Goal: Task Accomplishment & Management: Use online tool/utility

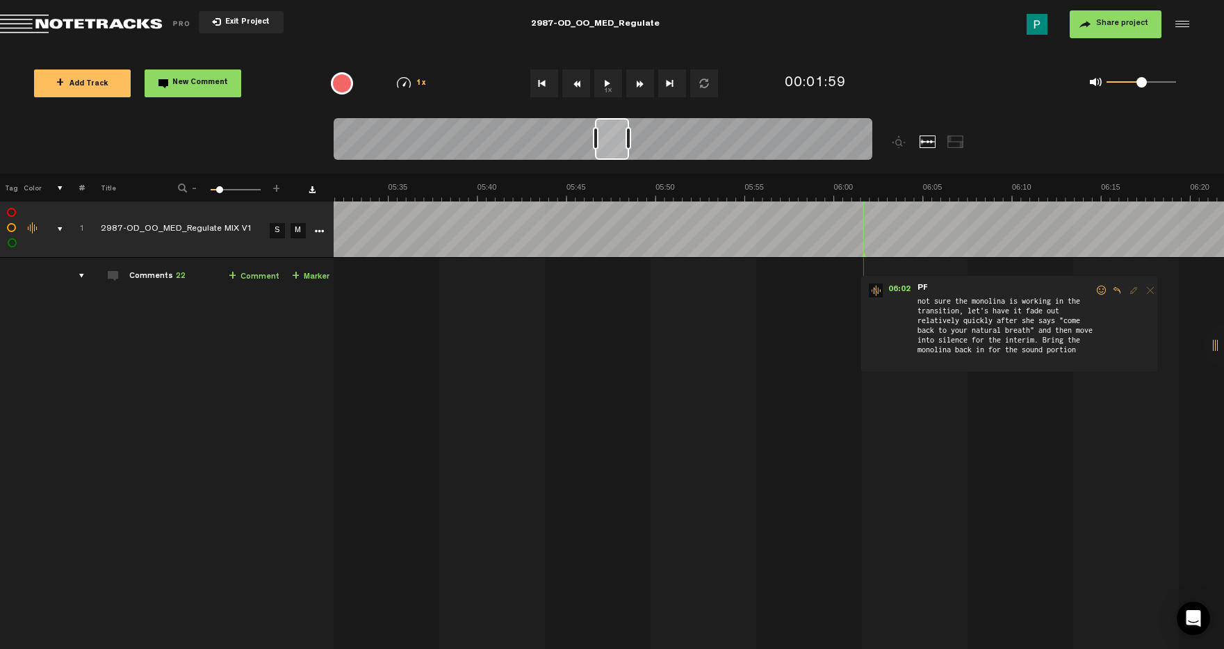
scroll to position [0, 6002]
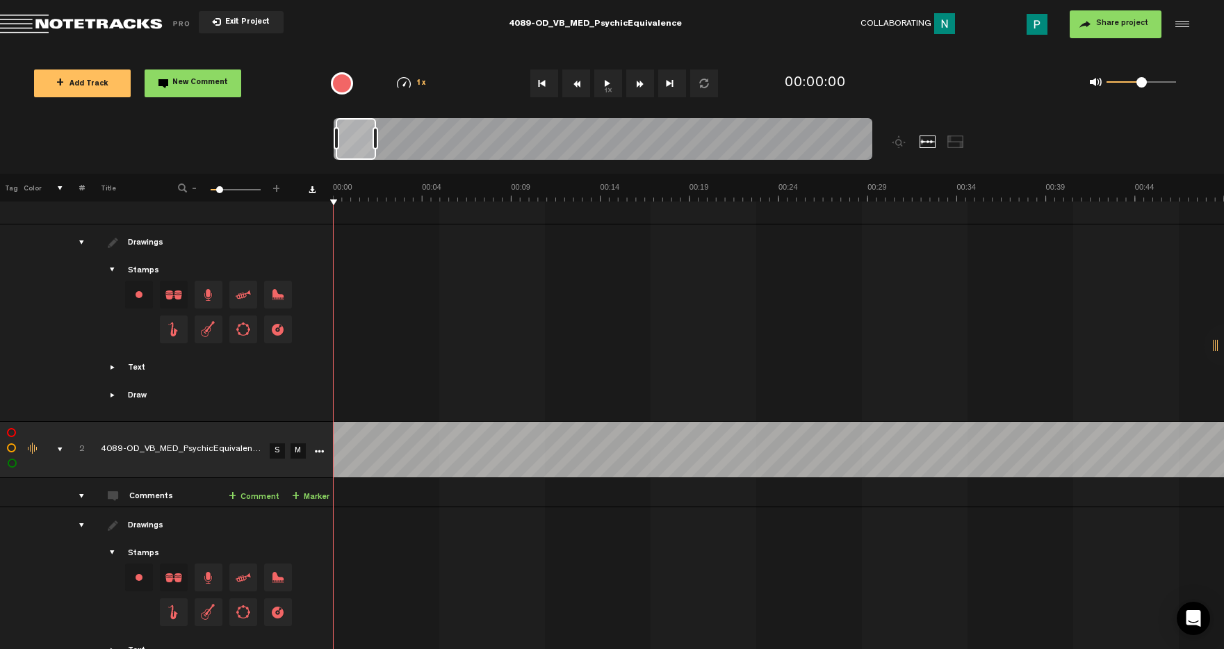
scroll to position [685, 0]
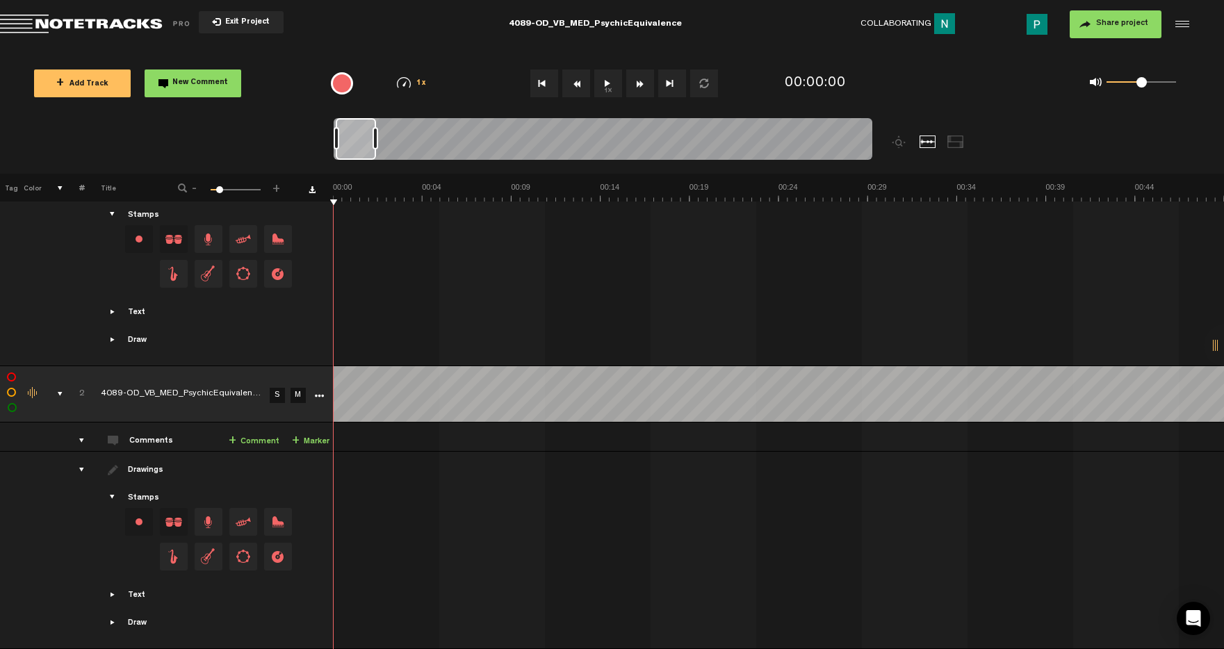
click at [280, 388] on link "S" at bounding box center [277, 395] width 15 height 15
click at [611, 81] on button "1x" at bounding box center [608, 83] width 28 height 28
click at [608, 77] on button "1x" at bounding box center [608, 83] width 28 height 28
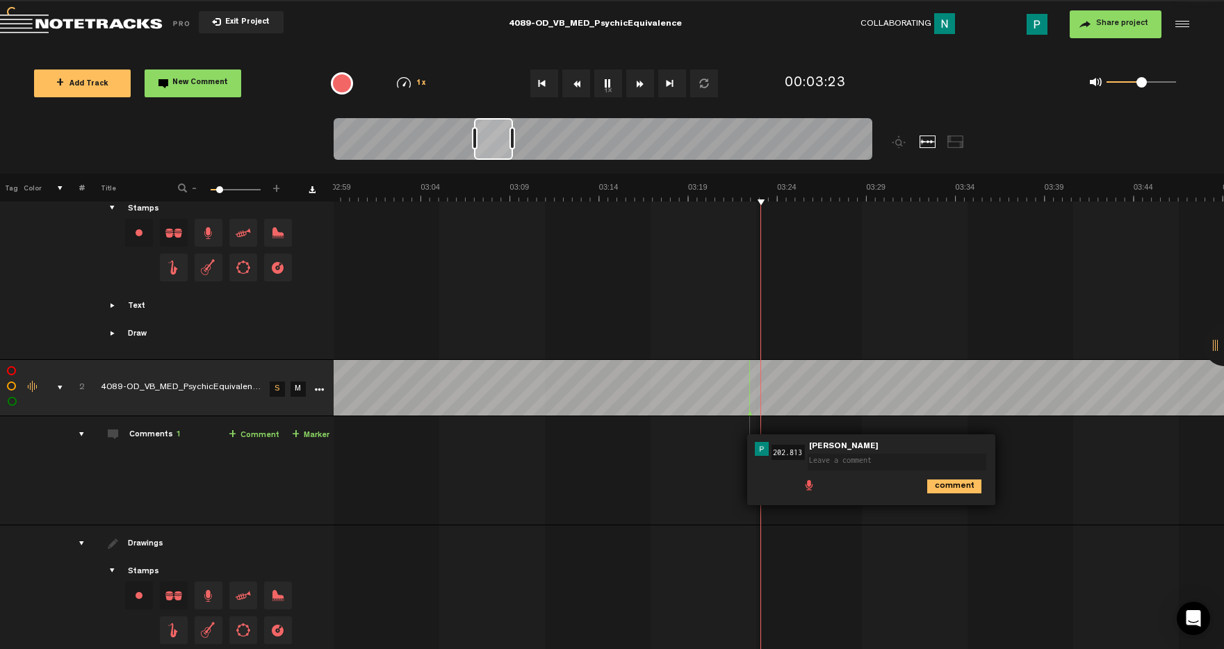
type textarea "r"
type textarea "think the "in" is half a second late""
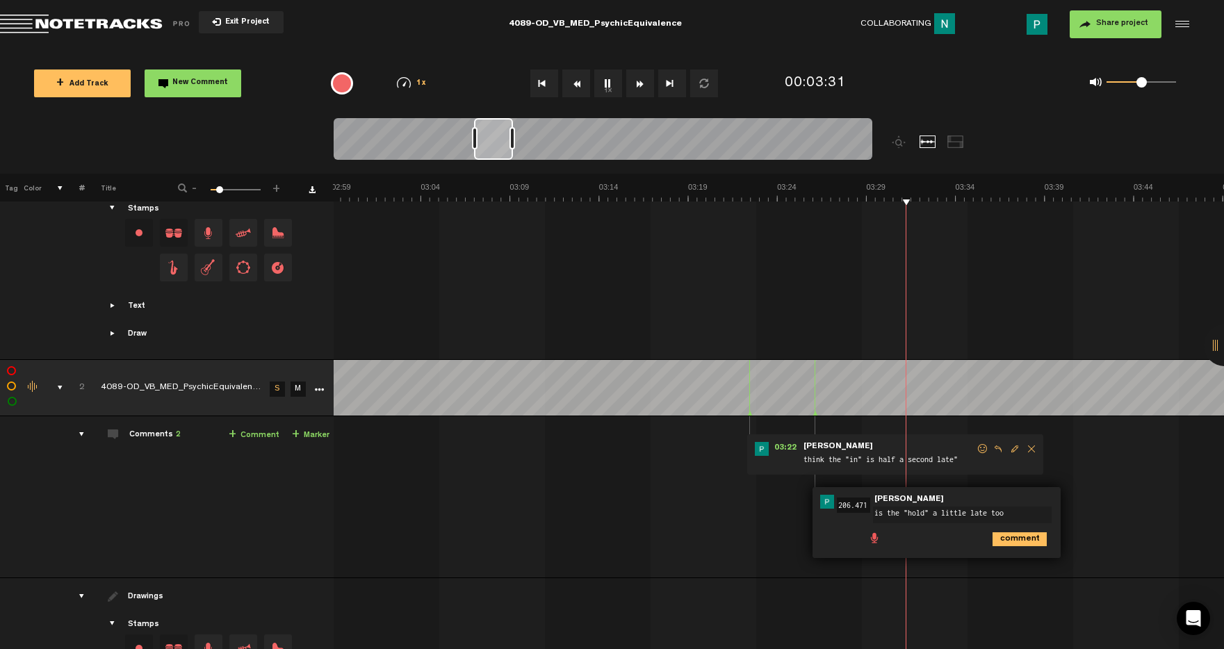
type textarea "is the "hold" a little late too?"
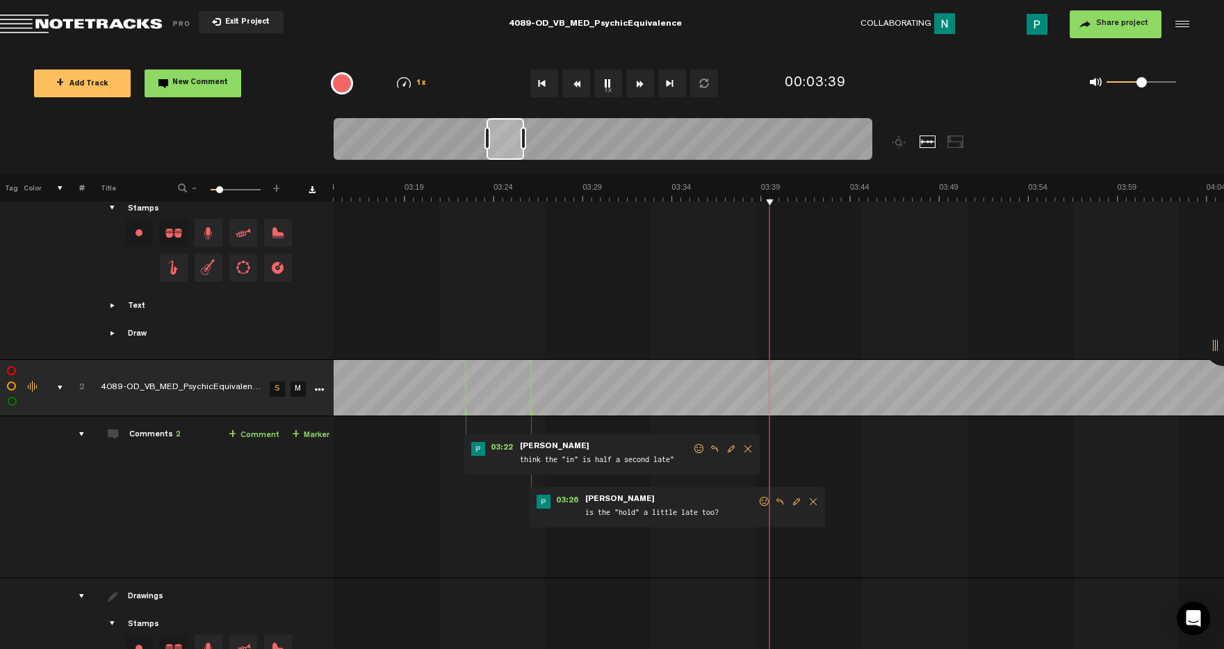
scroll to position [0, 3508]
drag, startPoint x: 491, startPoint y: 138, endPoint x: 504, endPoint y: 138, distance: 13.2
click at [504, 138] on div at bounding box center [506, 139] width 38 height 42
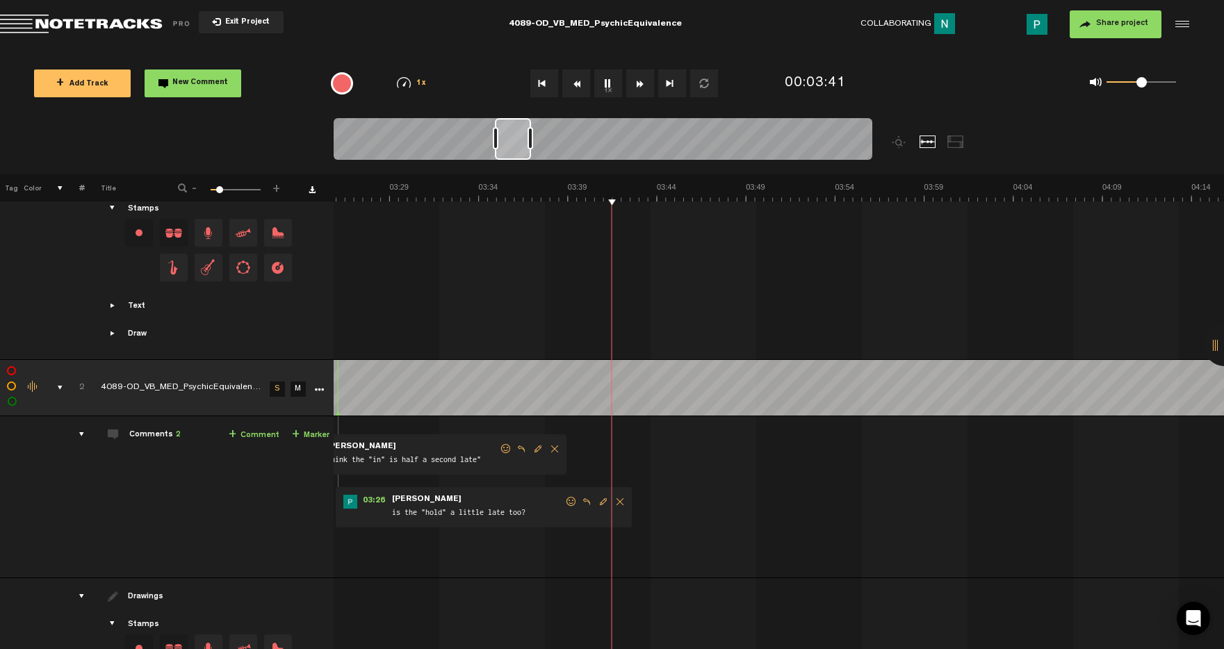
scroll to position [0, 3701]
drag, startPoint x: 504, startPoint y: 138, endPoint x: 513, endPoint y: 138, distance: 8.3
click at [513, 138] on div at bounding box center [513, 139] width 36 height 42
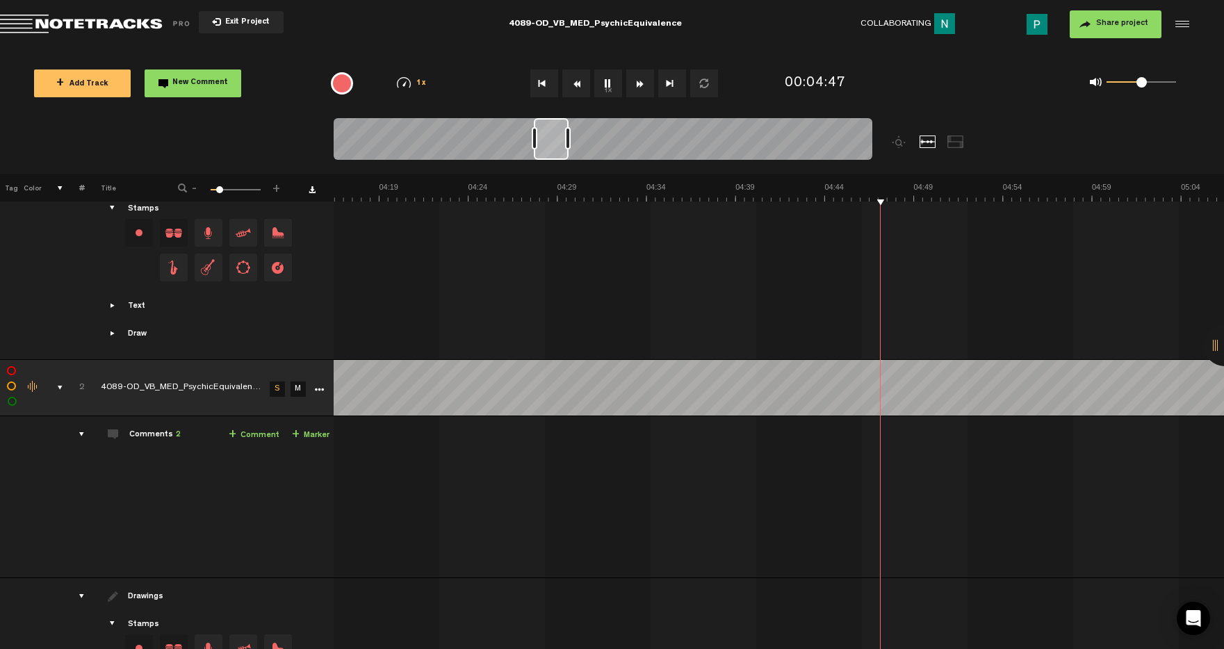
scroll to position [0, 4586]
drag, startPoint x: 546, startPoint y: 137, endPoint x: 566, endPoint y: 134, distance: 19.7
click at [566, 134] on div at bounding box center [562, 139] width 35 height 42
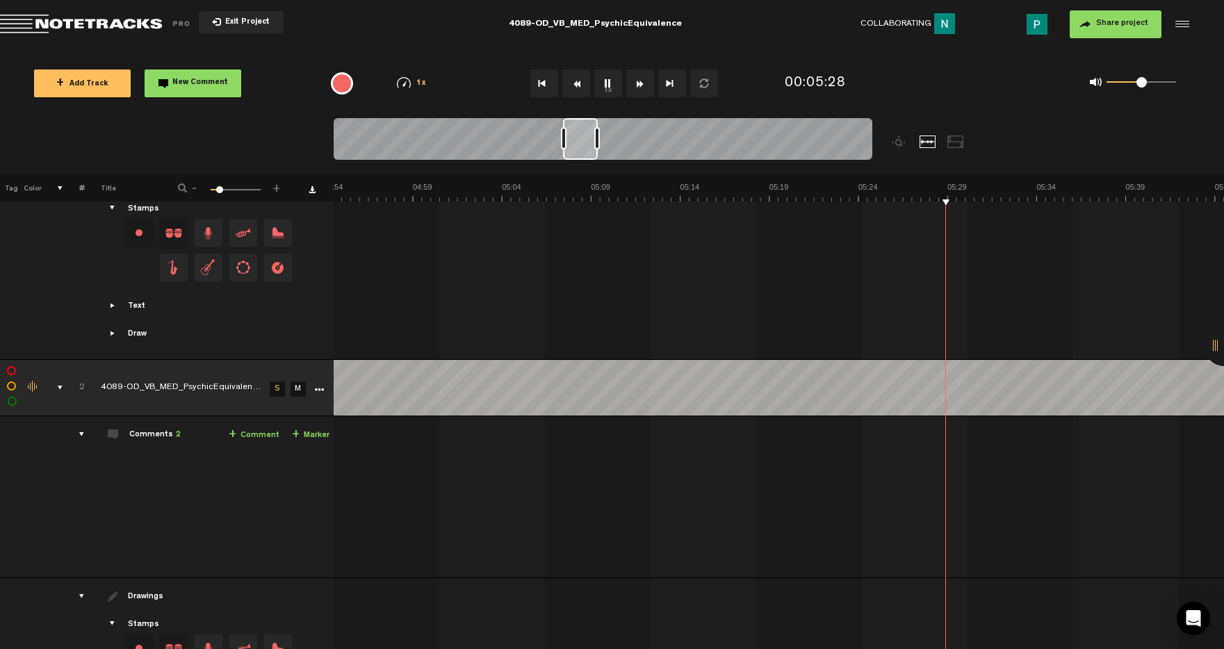
scroll to position [0, 5265]
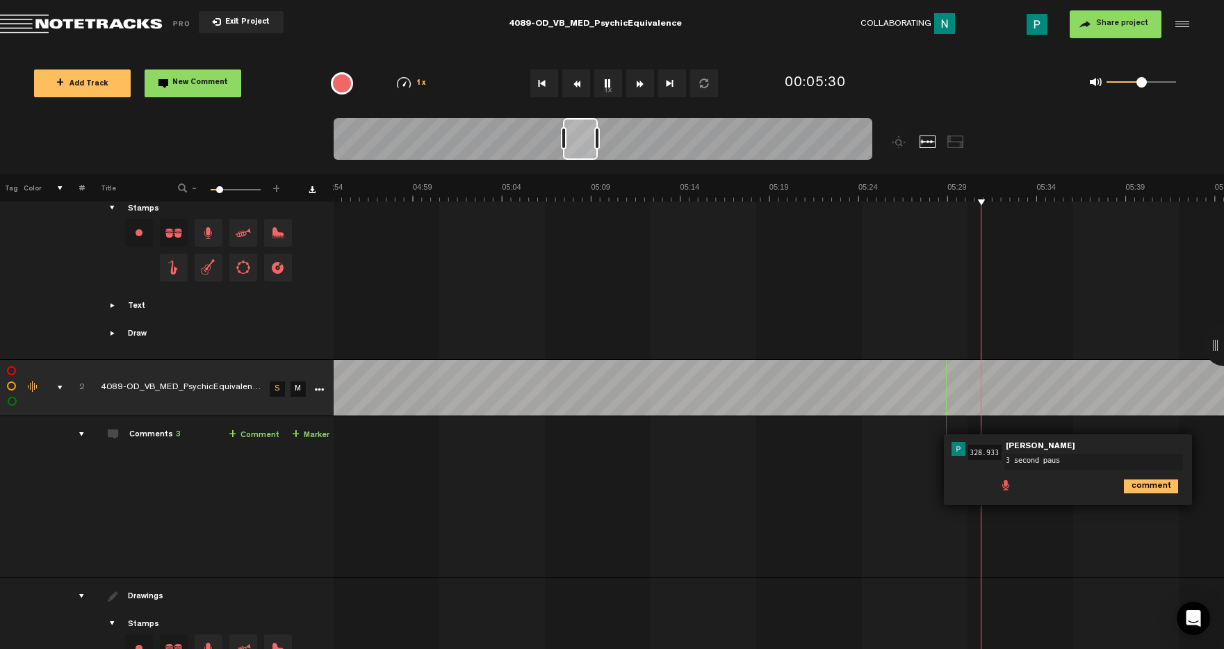
type textarea "3 second pause"
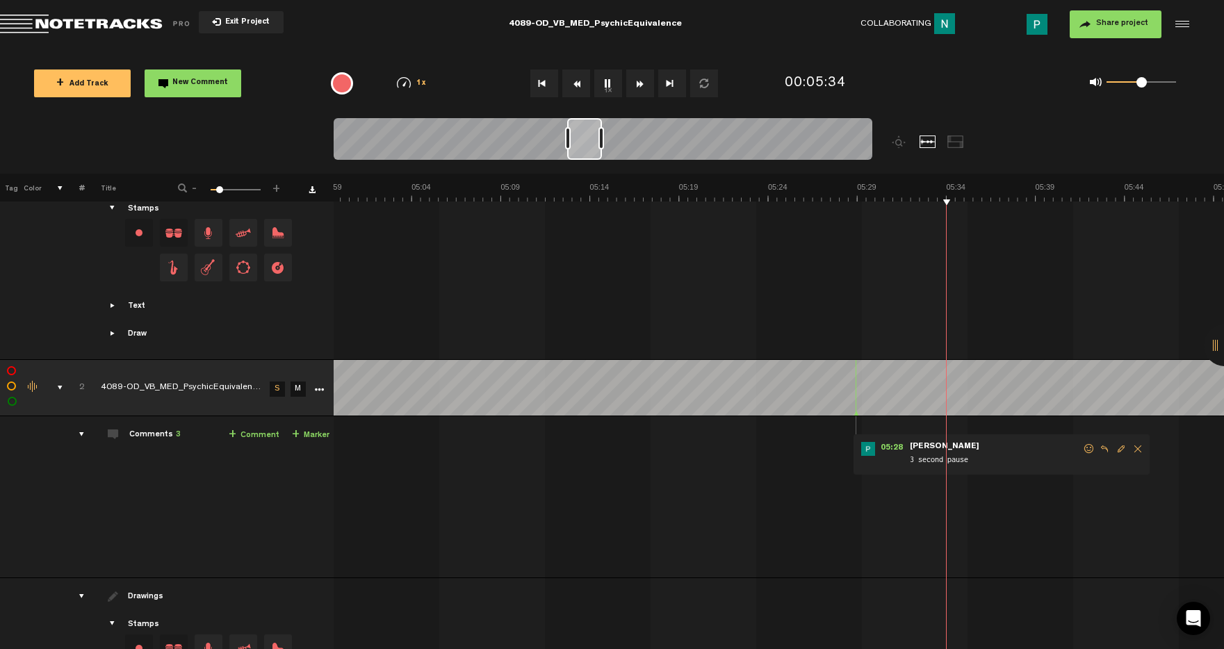
scroll to position [0, 5355]
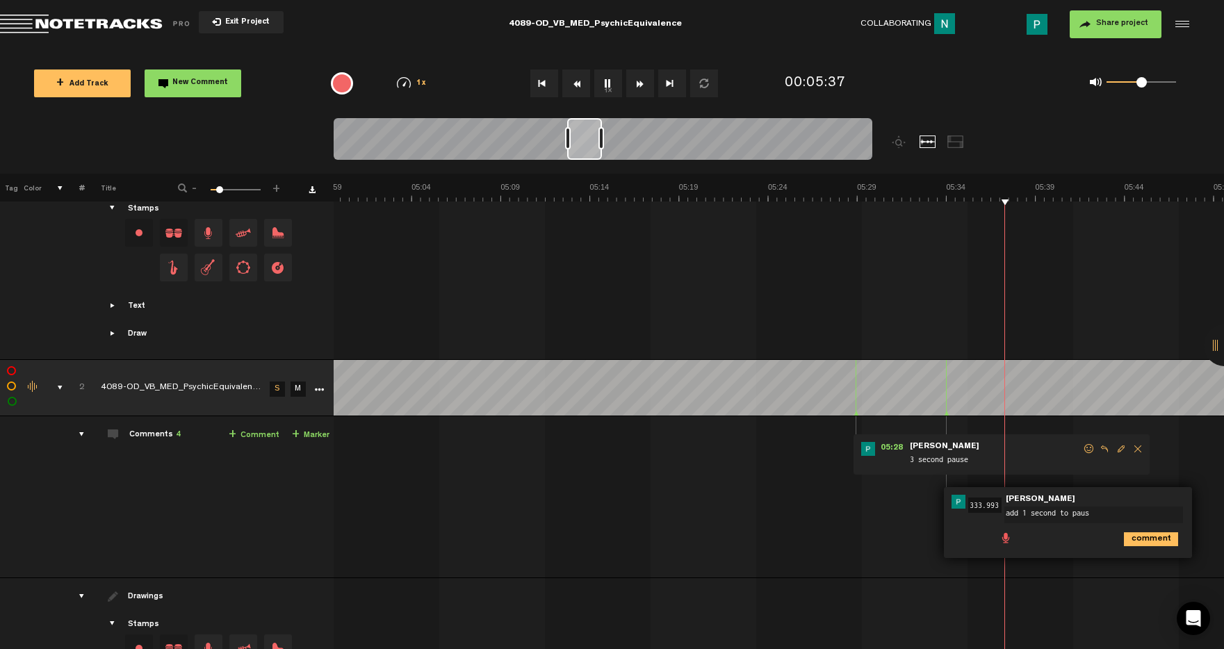
type textarea "add 1 second to pause"
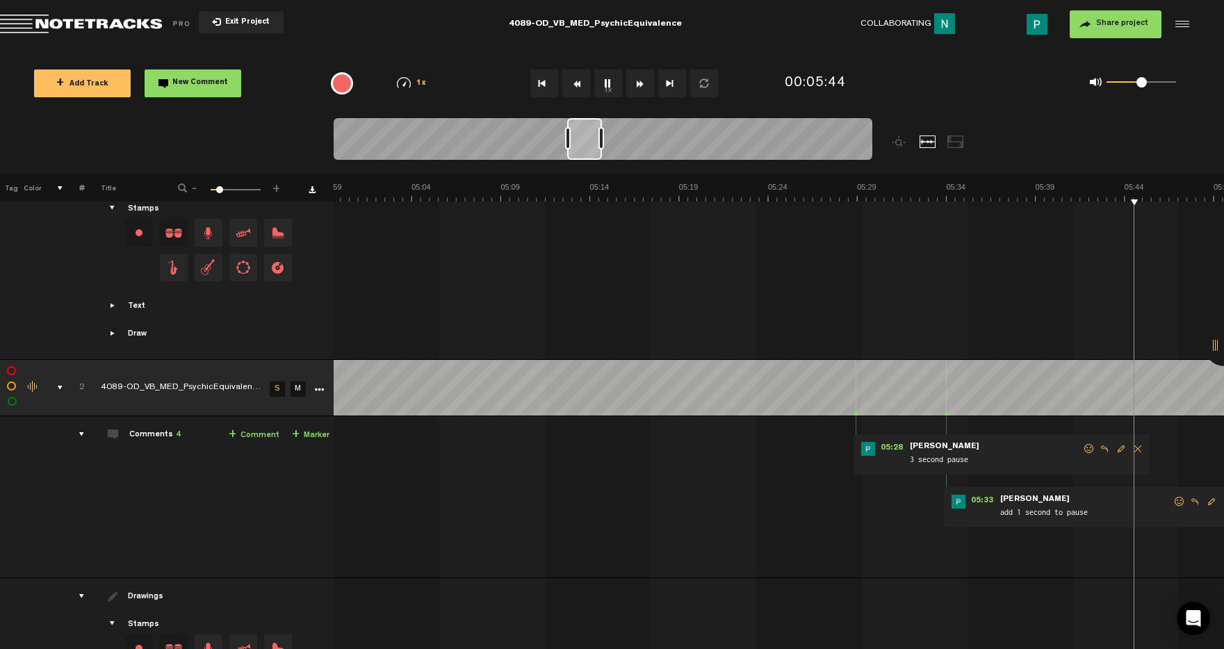
scroll to position [0, 5712]
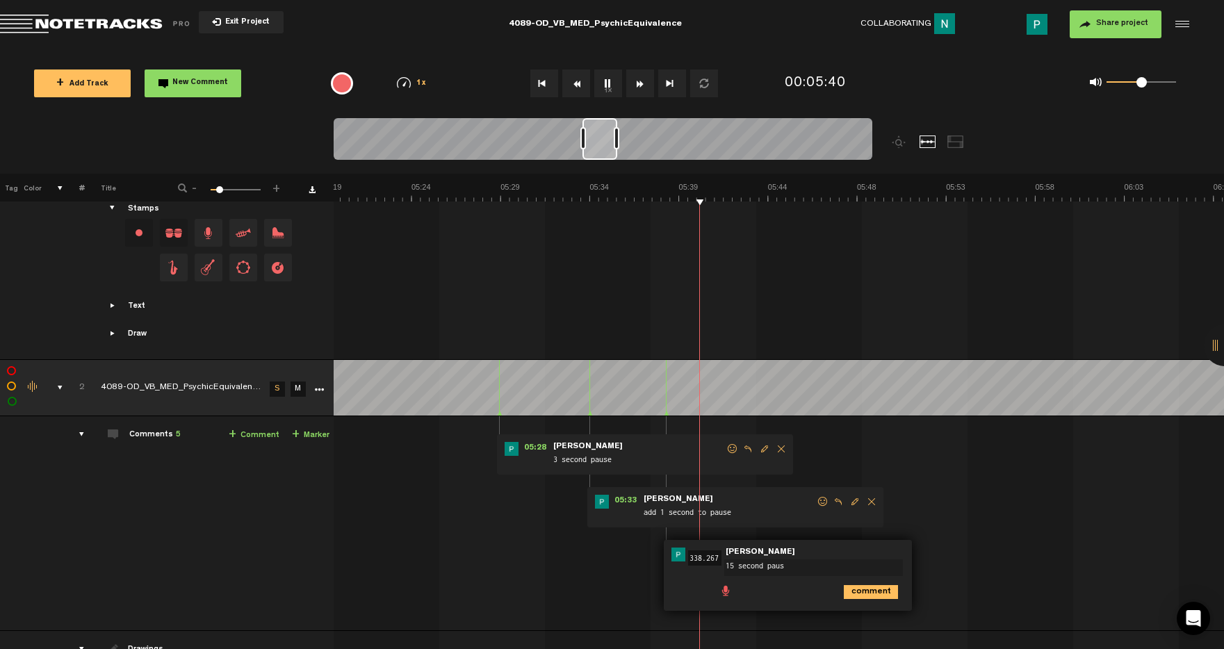
type textarea "15 second pause"
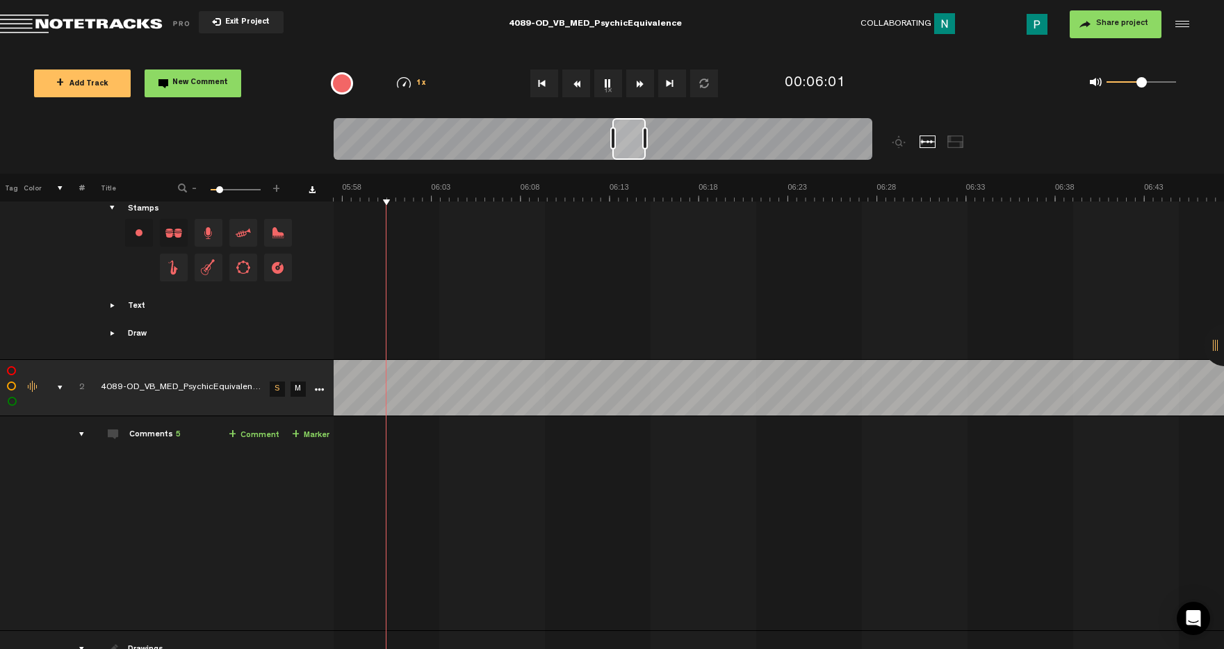
scroll to position [0, 6421]
drag, startPoint x: 596, startPoint y: 138, endPoint x: 627, endPoint y: 137, distance: 31.3
click at [627, 137] on div at bounding box center [628, 139] width 33 height 42
drag, startPoint x: 636, startPoint y: 145, endPoint x: 647, endPoint y: 144, distance: 11.2
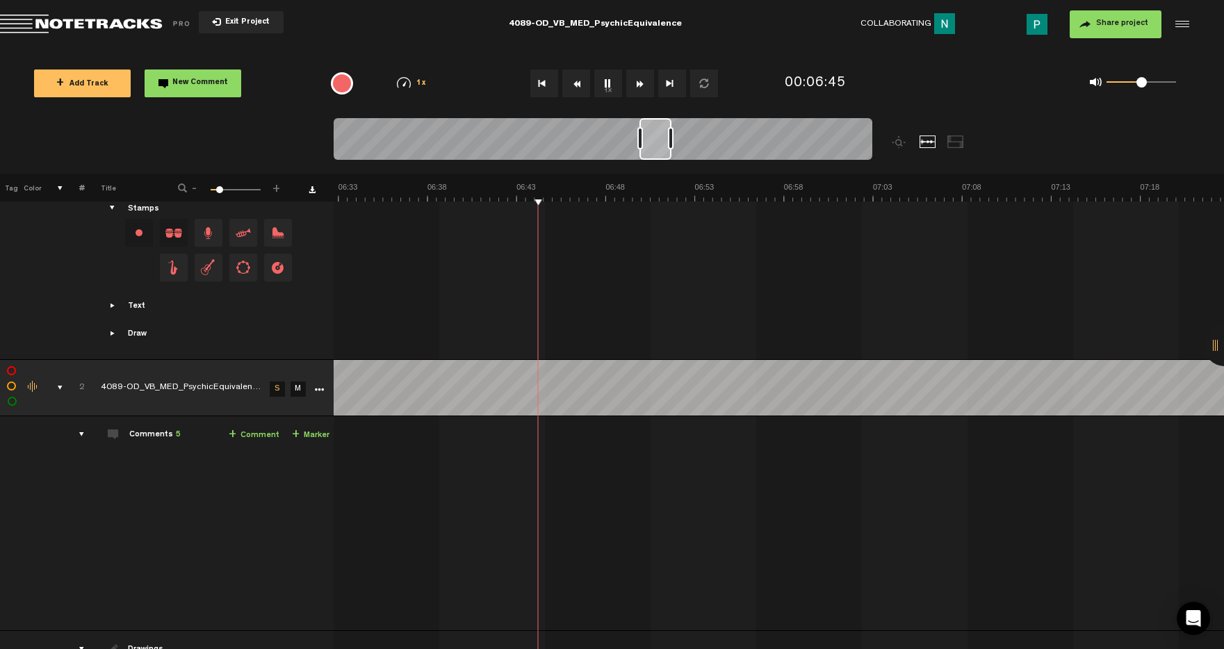
click at [647, 144] on div at bounding box center [655, 139] width 32 height 42
drag, startPoint x: 655, startPoint y: 146, endPoint x: 672, endPoint y: 142, distance: 17.2
click at [672, 142] on div at bounding box center [670, 139] width 31 height 42
click at [681, 145] on div at bounding box center [688, 139] width 29 height 42
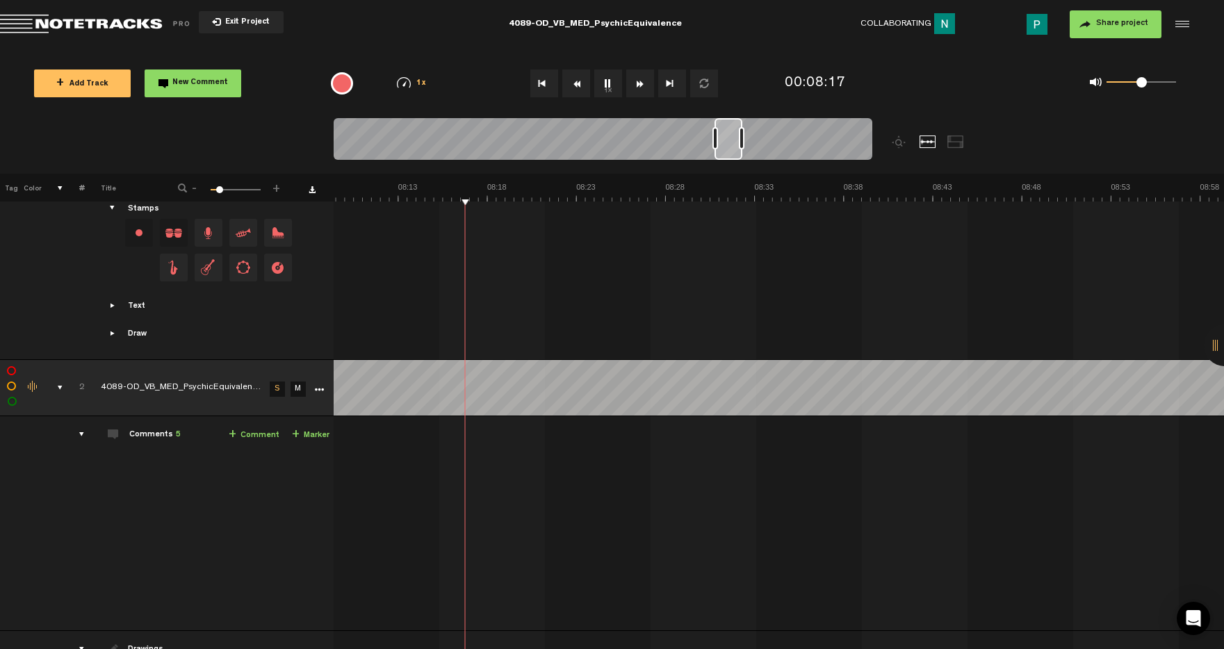
scroll to position [0, 8819]
drag, startPoint x: 695, startPoint y: 149, endPoint x: 734, endPoint y: 144, distance: 39.9
click at [734, 144] on div at bounding box center [730, 139] width 28 height 42
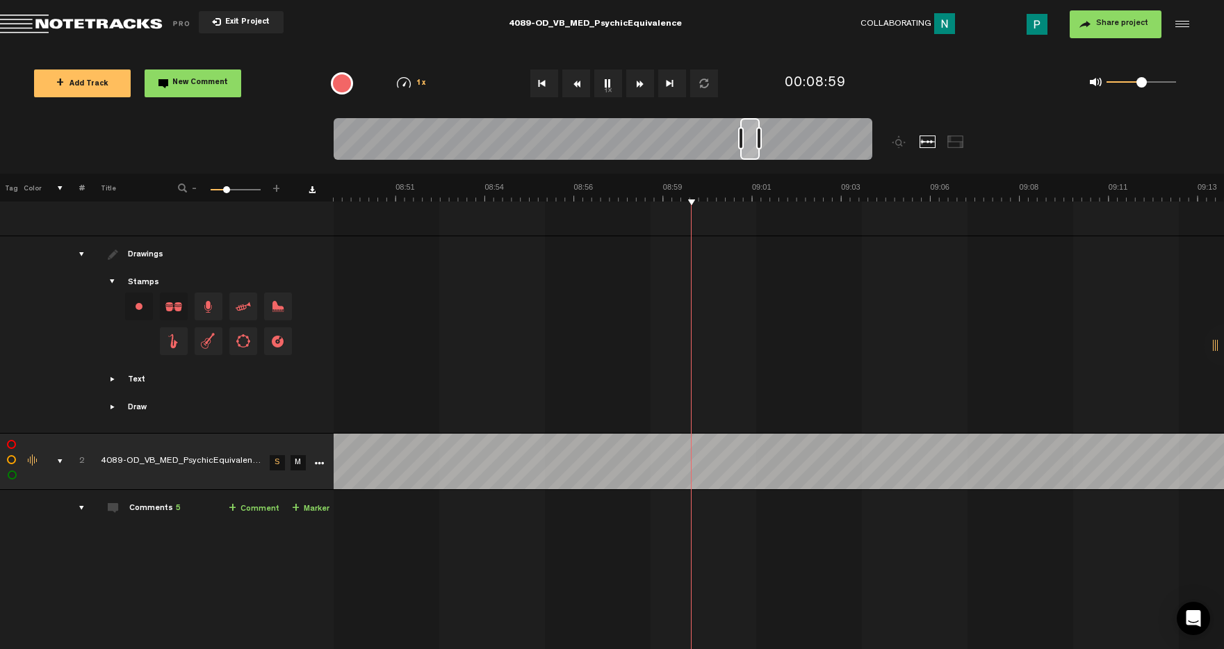
scroll to position [538, 0]
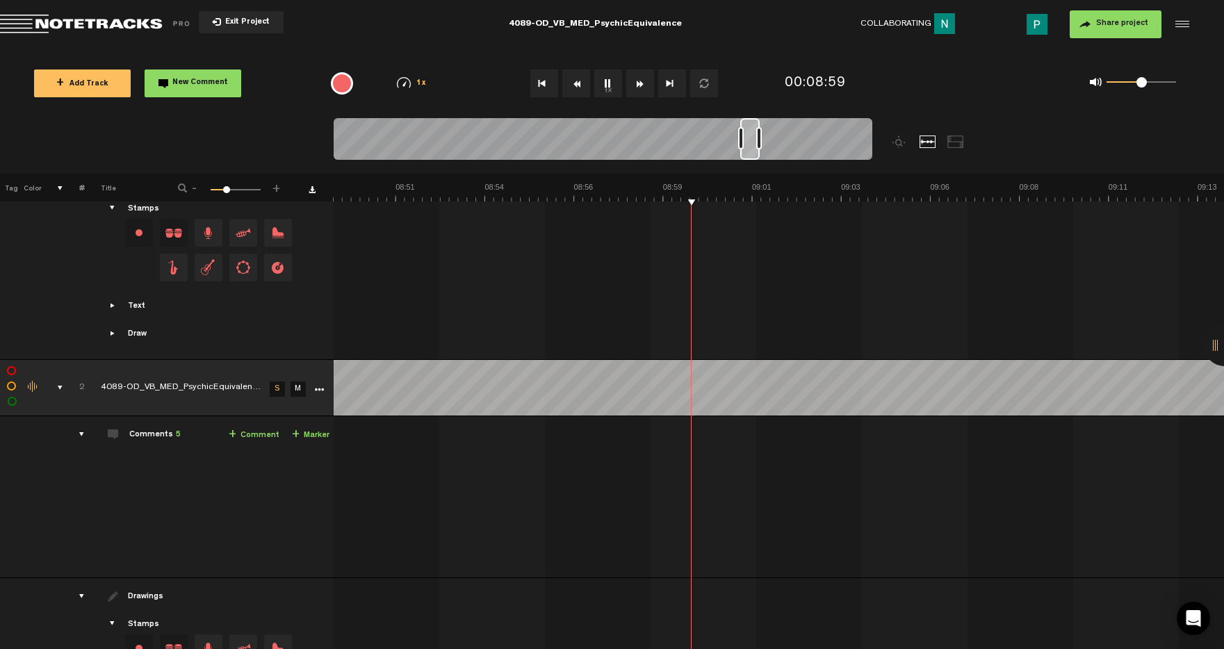
drag, startPoint x: 730, startPoint y: 136, endPoint x: 739, endPoint y: 138, distance: 9.1
click at [738, 138] on div at bounding box center [741, 138] width 6 height 22
drag, startPoint x: 754, startPoint y: 151, endPoint x: 764, endPoint y: 149, distance: 10.8
click at [765, 149] on div at bounding box center [760, 139] width 18 height 42
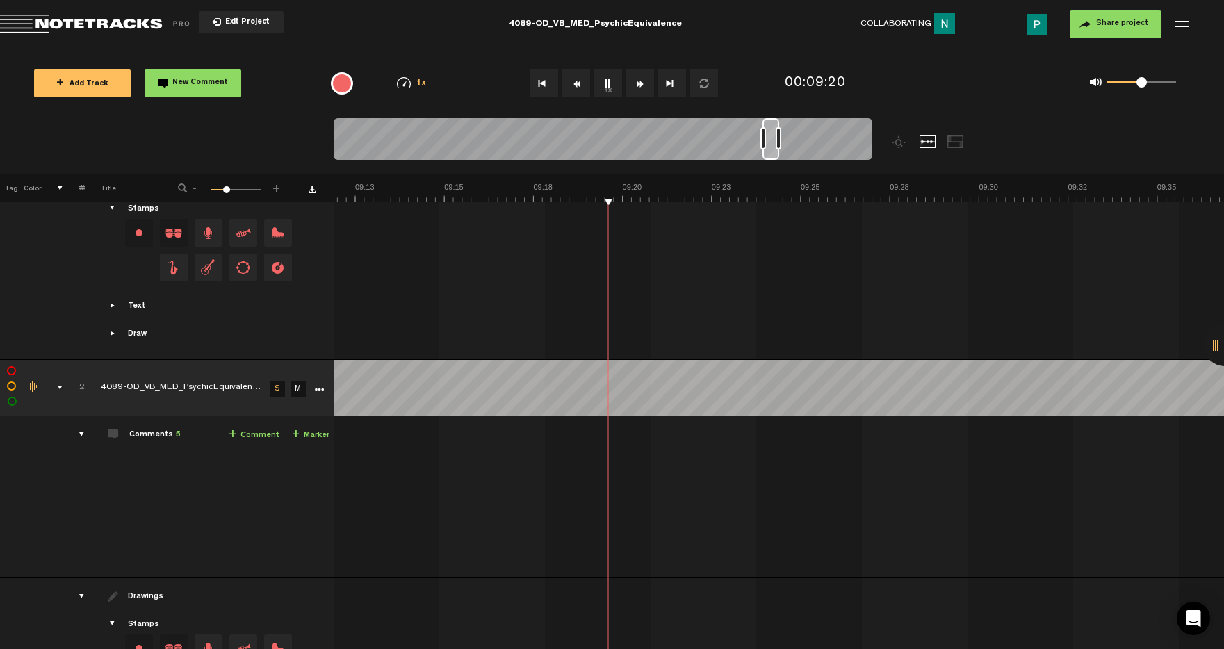
scroll to position [0, 20500]
drag, startPoint x: 762, startPoint y: 153, endPoint x: 774, endPoint y: 151, distance: 11.9
click at [774, 151] on div at bounding box center [771, 139] width 17 height 42
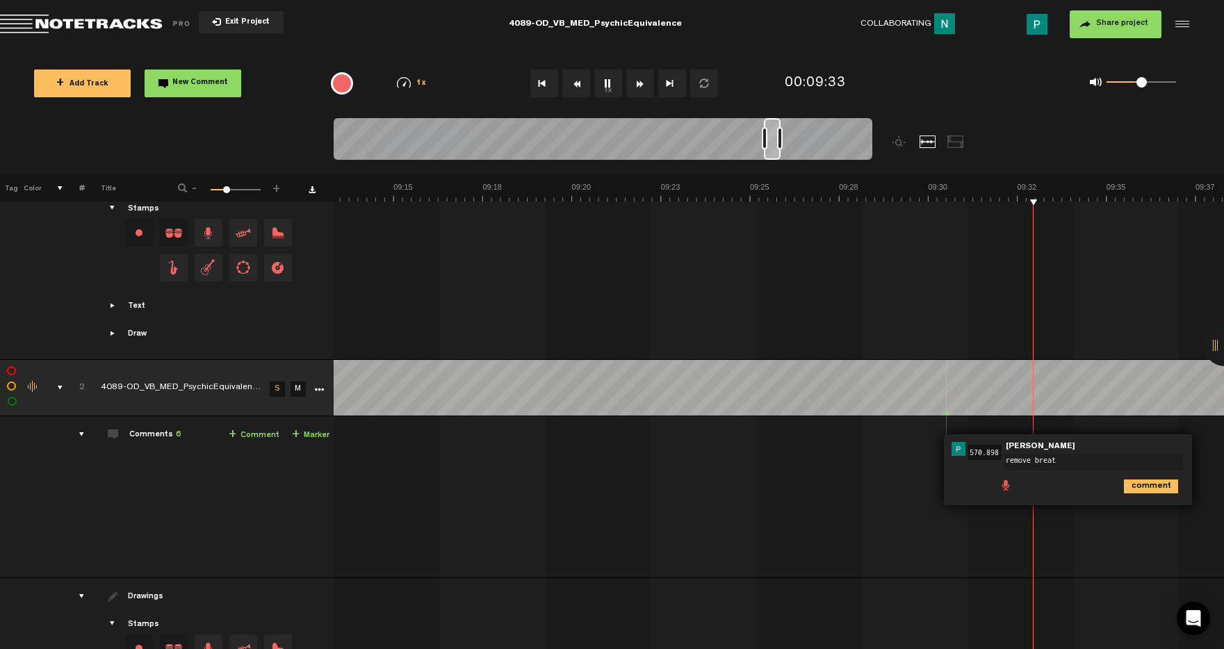
type textarea "remove breath"
click at [612, 82] on button "1x" at bounding box center [608, 83] width 28 height 28
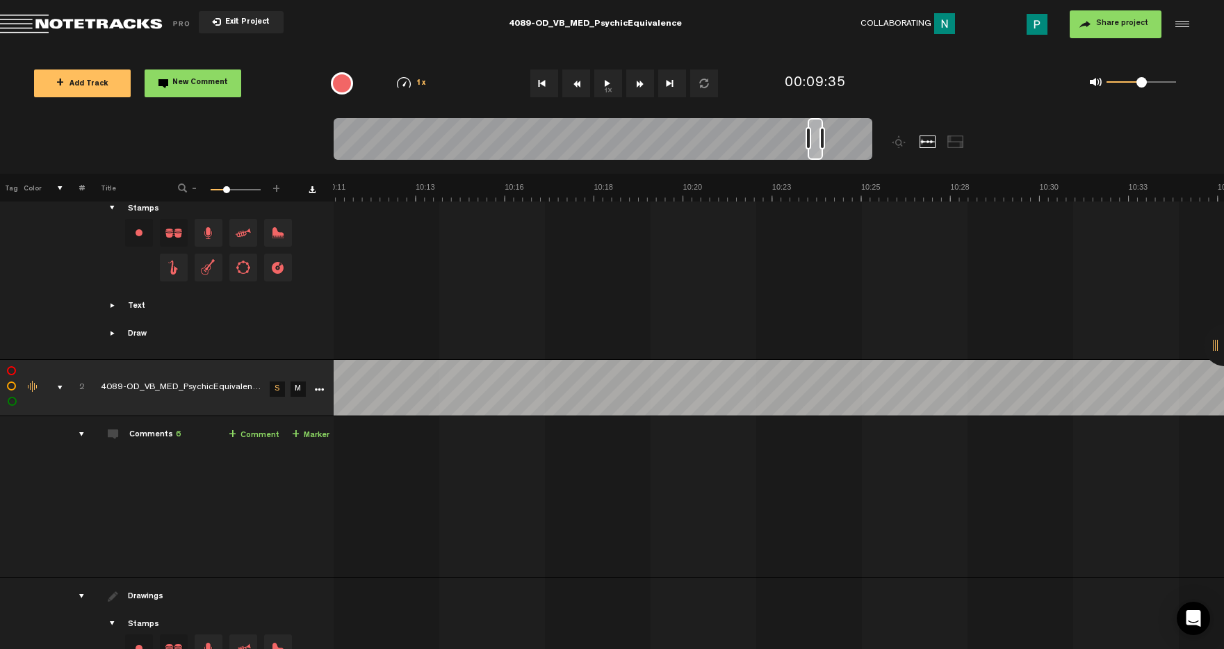
scroll to position [0, 22700]
drag, startPoint x: 777, startPoint y: 156, endPoint x: 823, endPoint y: 149, distance: 46.4
click at [823, 149] on div at bounding box center [816, 139] width 15 height 42
click at [607, 89] on button "1x" at bounding box center [608, 83] width 28 height 28
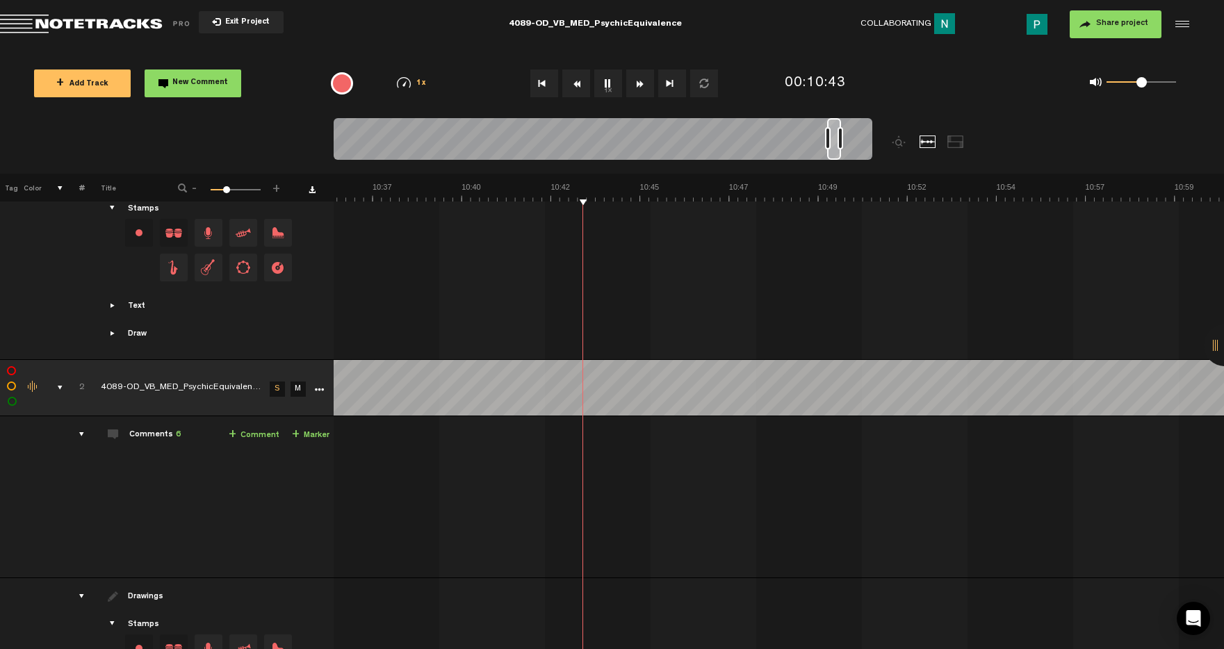
drag, startPoint x: 820, startPoint y: 156, endPoint x: 831, endPoint y: 157, distance: 11.1
click at [831, 157] on div at bounding box center [834, 139] width 14 height 42
click at [615, 90] on button "1x" at bounding box center [608, 83] width 28 height 28
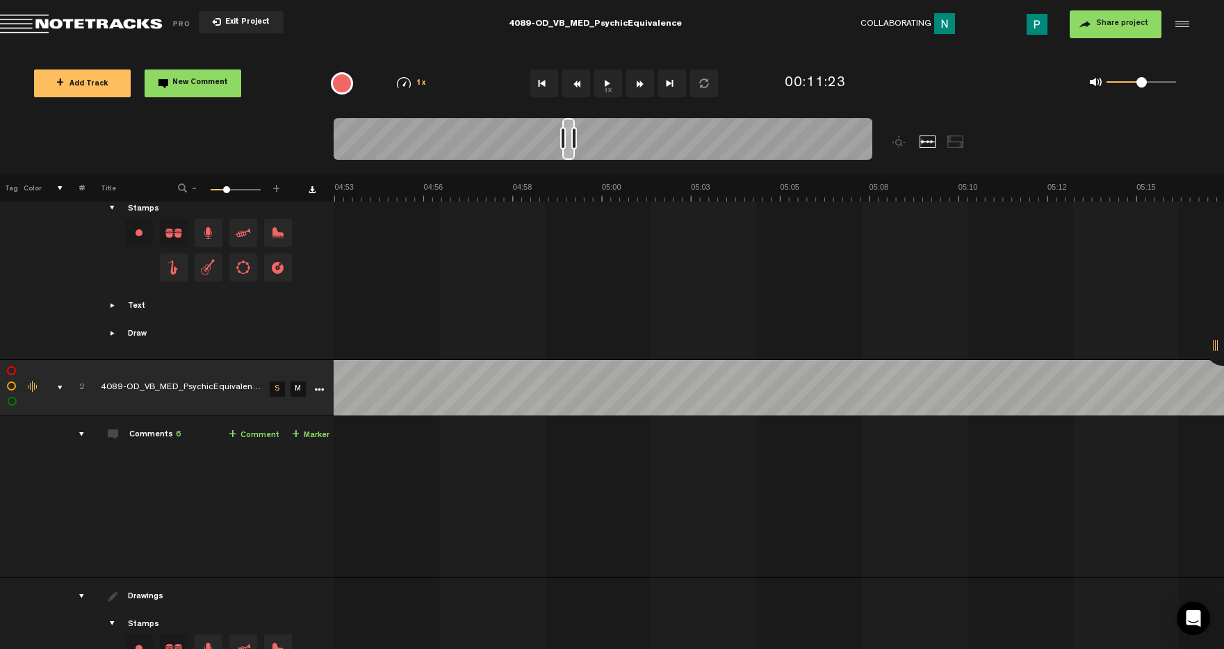
drag, startPoint x: 855, startPoint y: 156, endPoint x: 567, endPoint y: 178, distance: 288.5
click at [568, 49] on div "Loading... 100% + Add Track New Comment 1x 0.25x 0.5x 0.75x 1x 1.25x 1.5x 1.75x…" at bounding box center [612, 49] width 1224 height 0
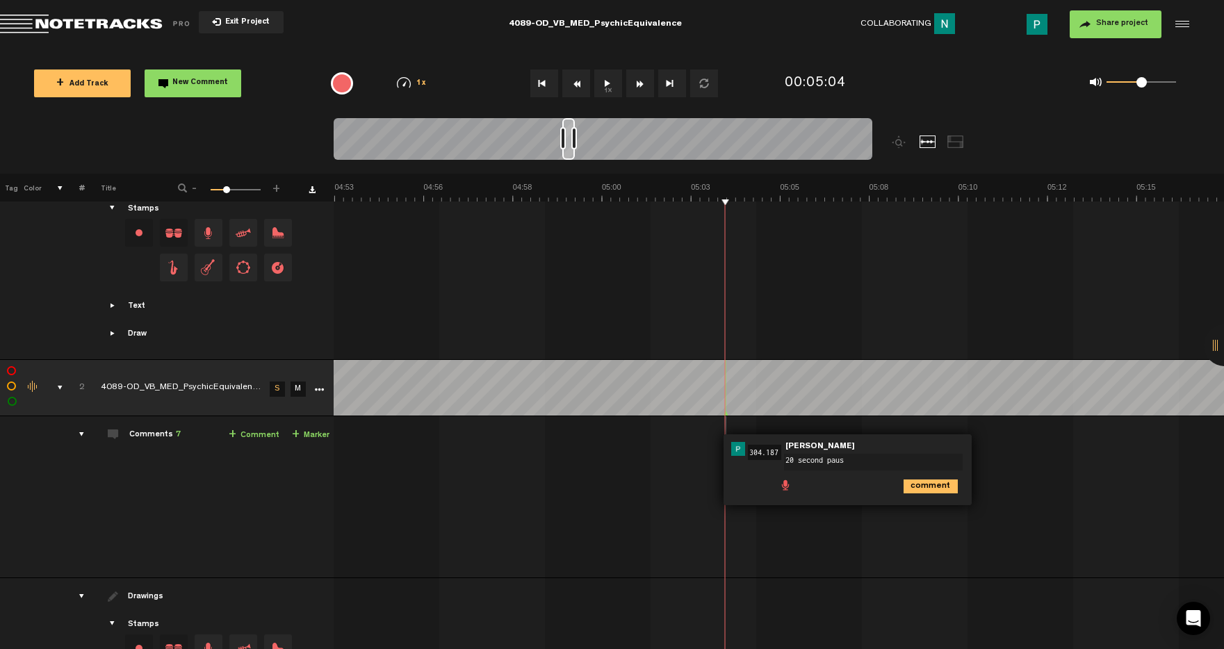
type textarea "20 second pause"
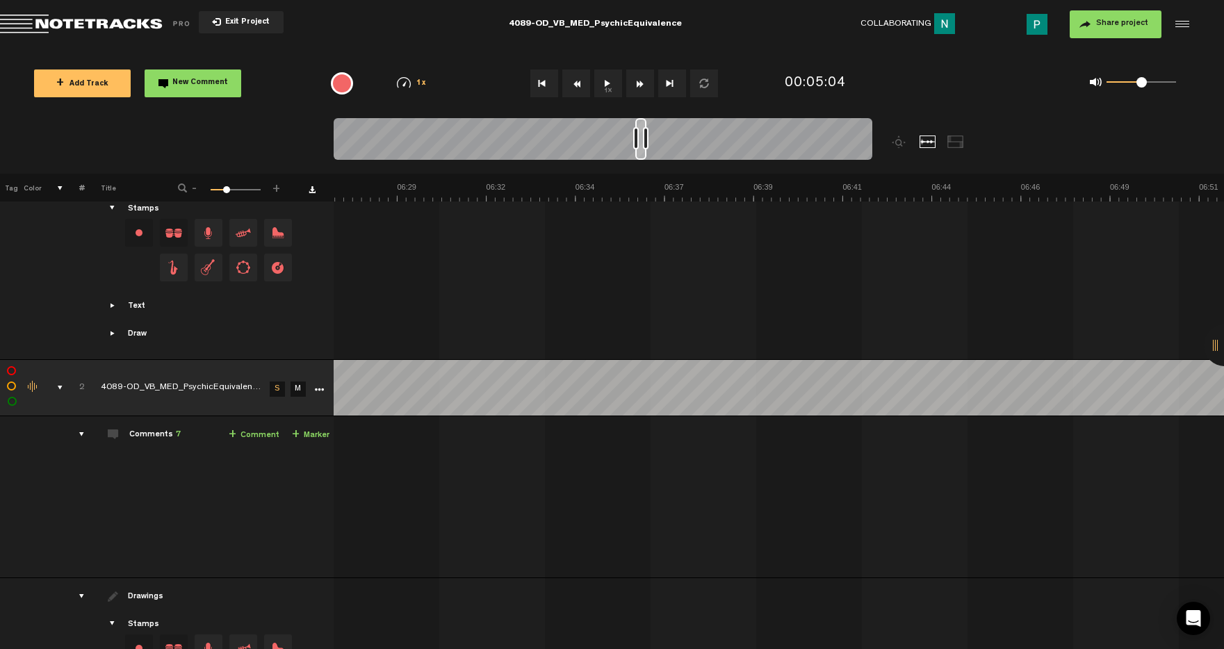
scroll to position [0, 14367]
drag, startPoint x: 570, startPoint y: 155, endPoint x: 643, endPoint y: 154, distance: 73.0
click at [643, 154] on div at bounding box center [640, 139] width 11 height 42
type textarea "30 second pause"
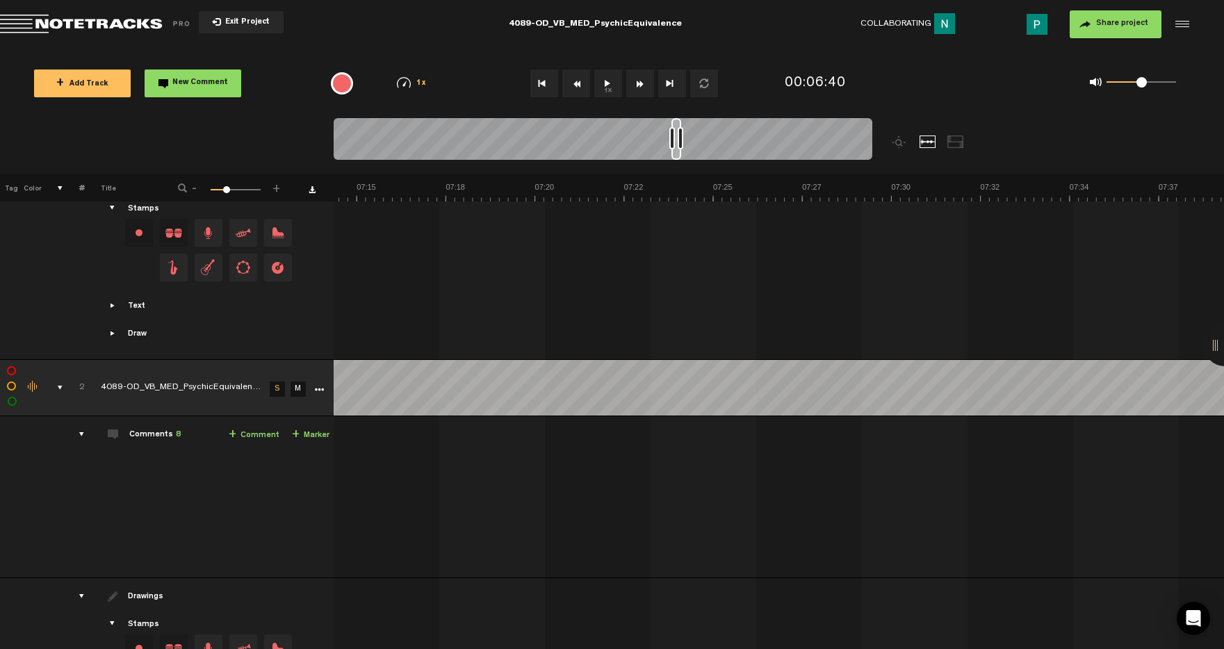
drag, startPoint x: 643, startPoint y: 154, endPoint x: 680, endPoint y: 154, distance: 36.1
click at [680, 154] on div at bounding box center [676, 139] width 10 height 42
type textarea "45 second paus"
drag, startPoint x: 678, startPoint y: 156, endPoint x: 725, endPoint y: 157, distance: 47.3
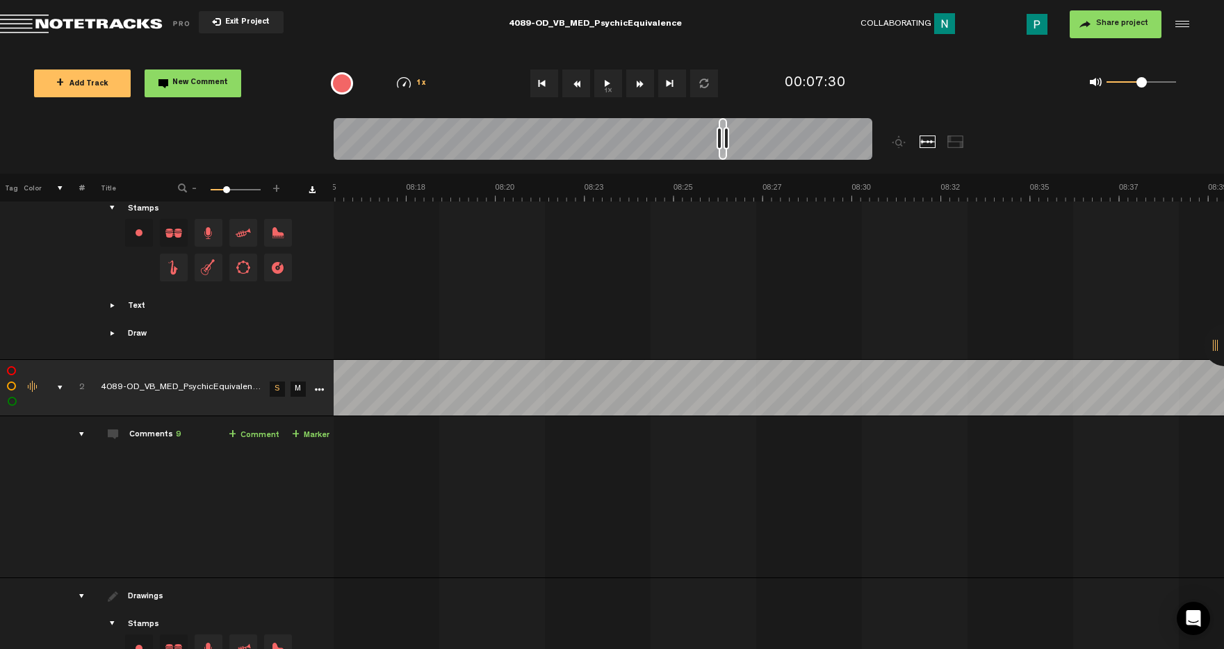
click at [725, 157] on div at bounding box center [723, 139] width 8 height 42
type textarea "45 second pause"
drag, startPoint x: 723, startPoint y: 158, endPoint x: 853, endPoint y: 165, distance: 130.1
click at [853, 165] on div at bounding box center [670, 146] width 673 height 56
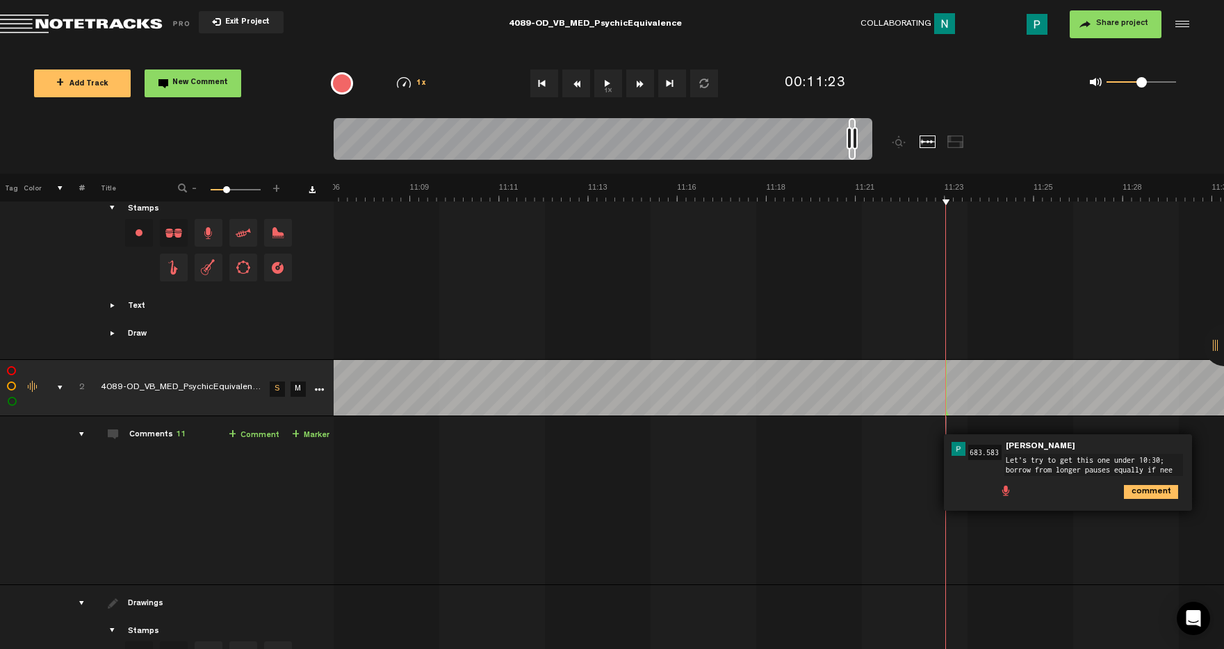
scroll to position [8, 0]
type textarea "Let's try to get this one under 10:30; borrow from longer pauses equally if nee…"
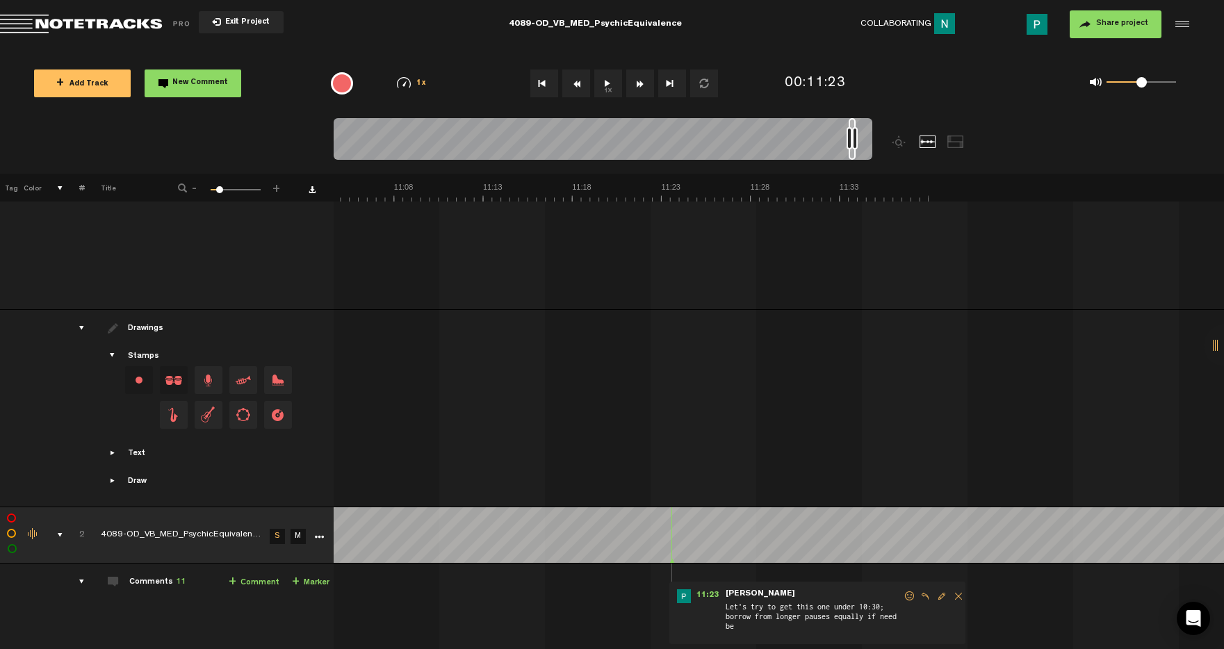
scroll to position [685, 0]
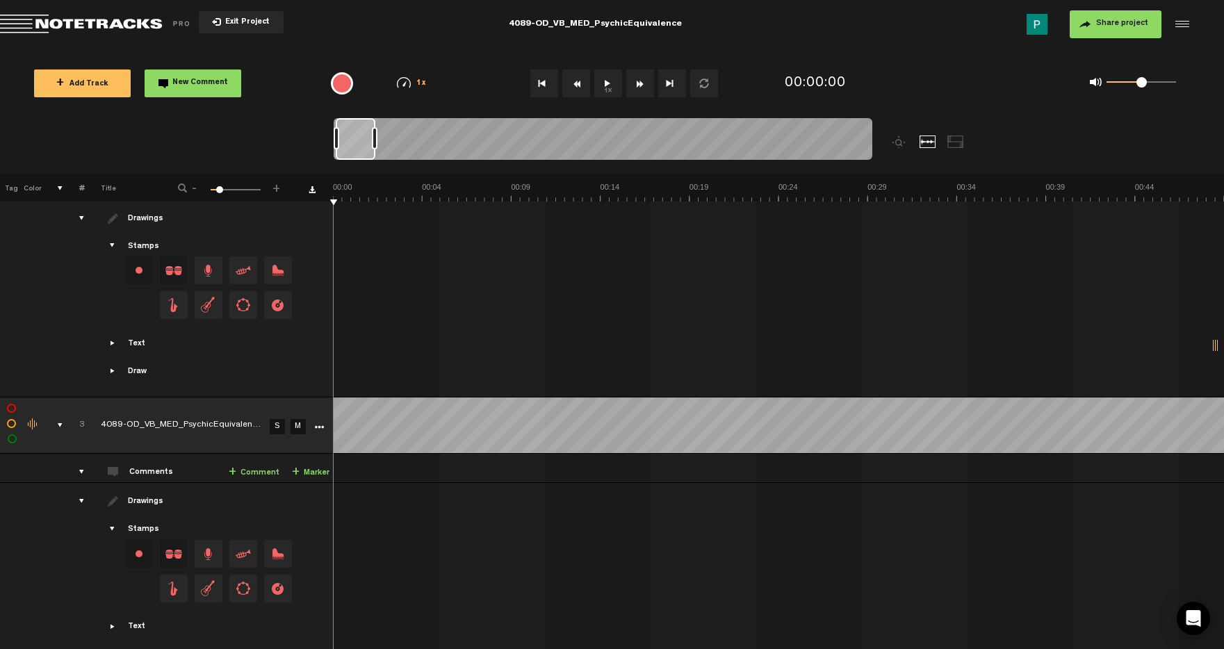
scroll to position [1215, 0]
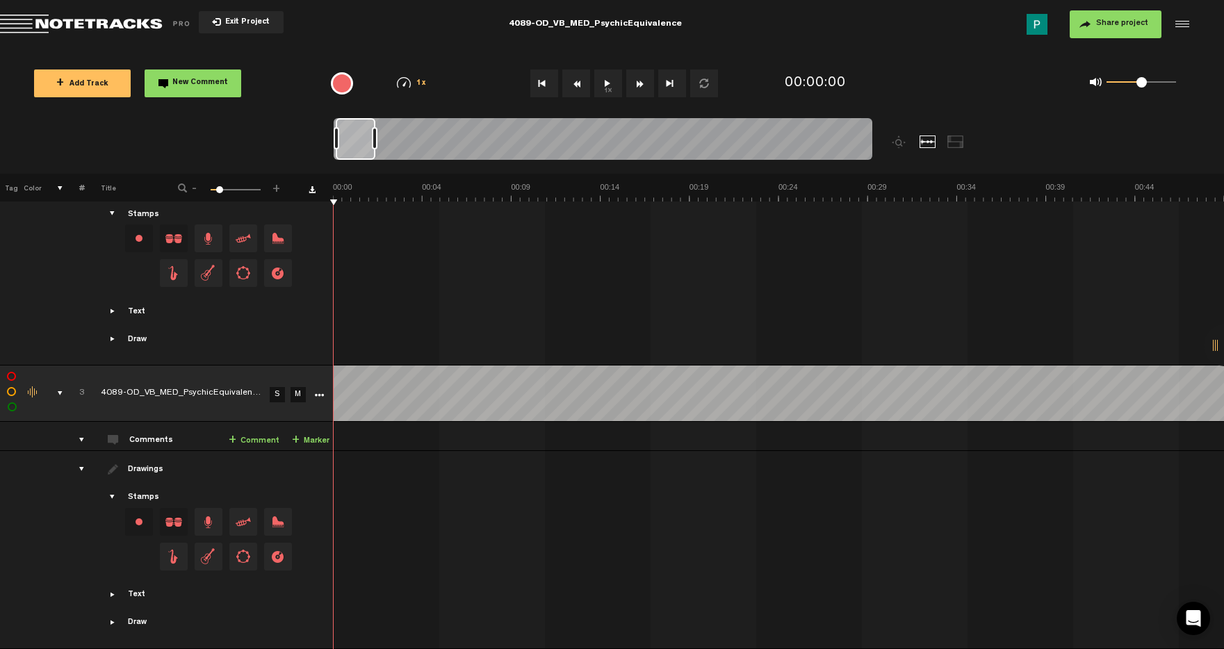
click at [276, 387] on link "S" at bounding box center [277, 394] width 15 height 15
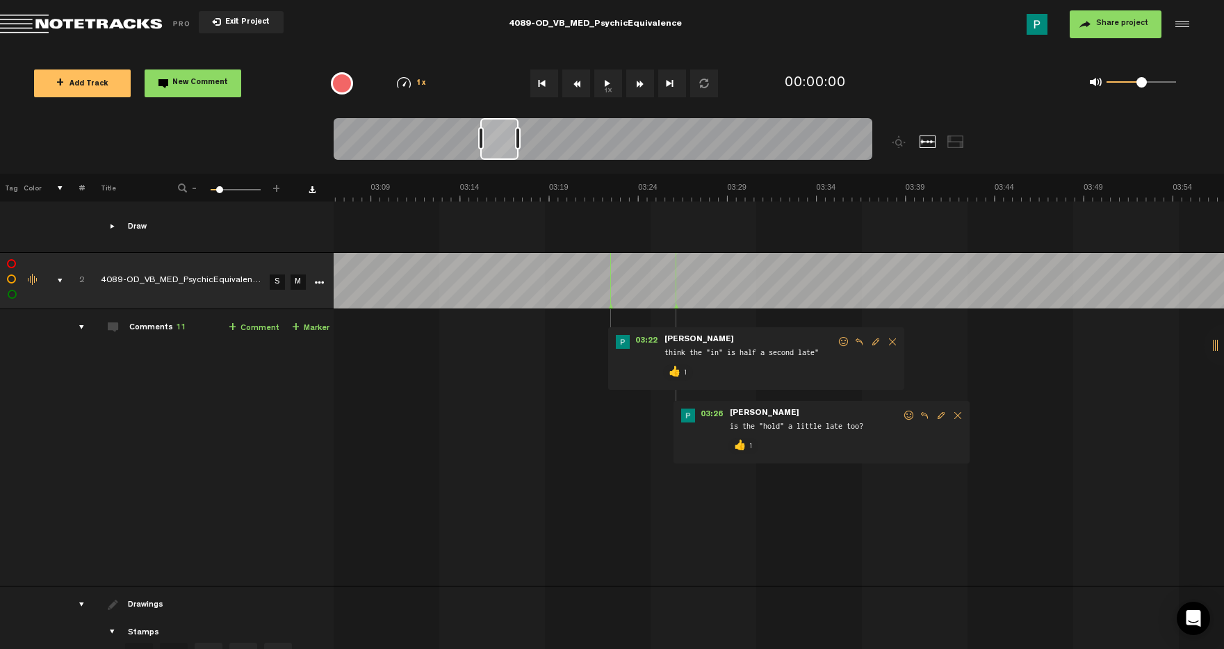
scroll to position [0, 3347]
drag, startPoint x: 358, startPoint y: 136, endPoint x: 502, endPoint y: 126, distance: 144.8
click at [502, 126] on div at bounding box center [499, 139] width 38 height 42
click at [605, 83] on button "1x" at bounding box center [608, 83] width 28 height 28
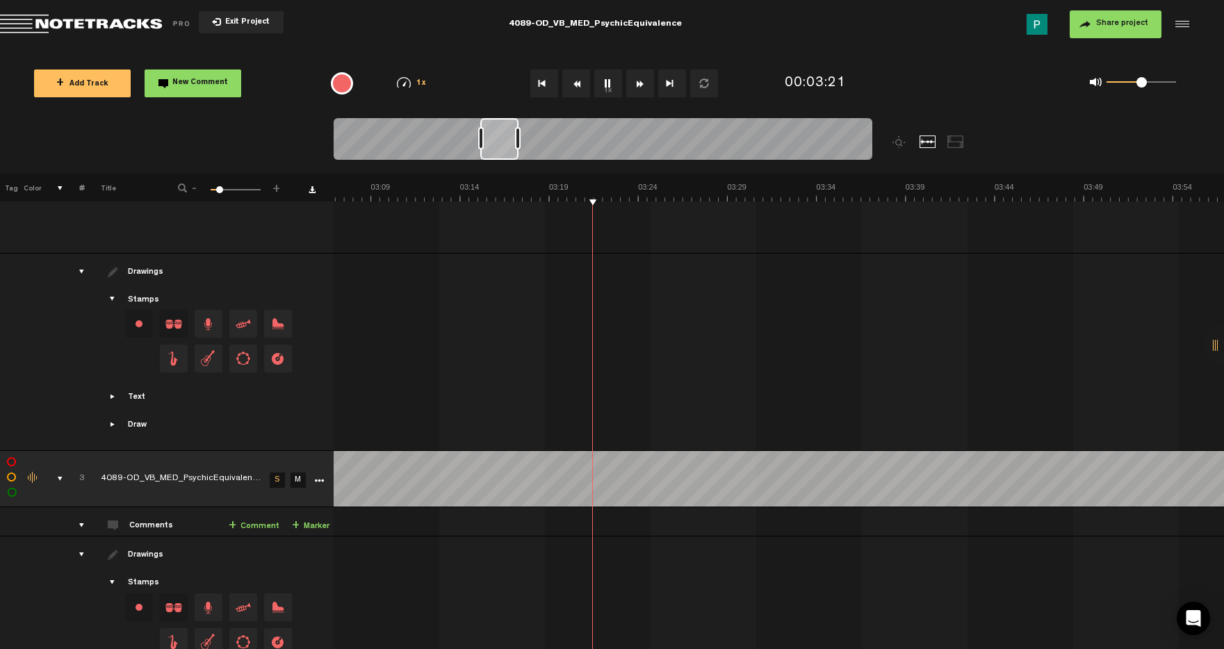
click at [612, 77] on button "1x" at bounding box center [608, 83] width 28 height 28
click at [605, 83] on button "1x" at bounding box center [608, 83] width 28 height 28
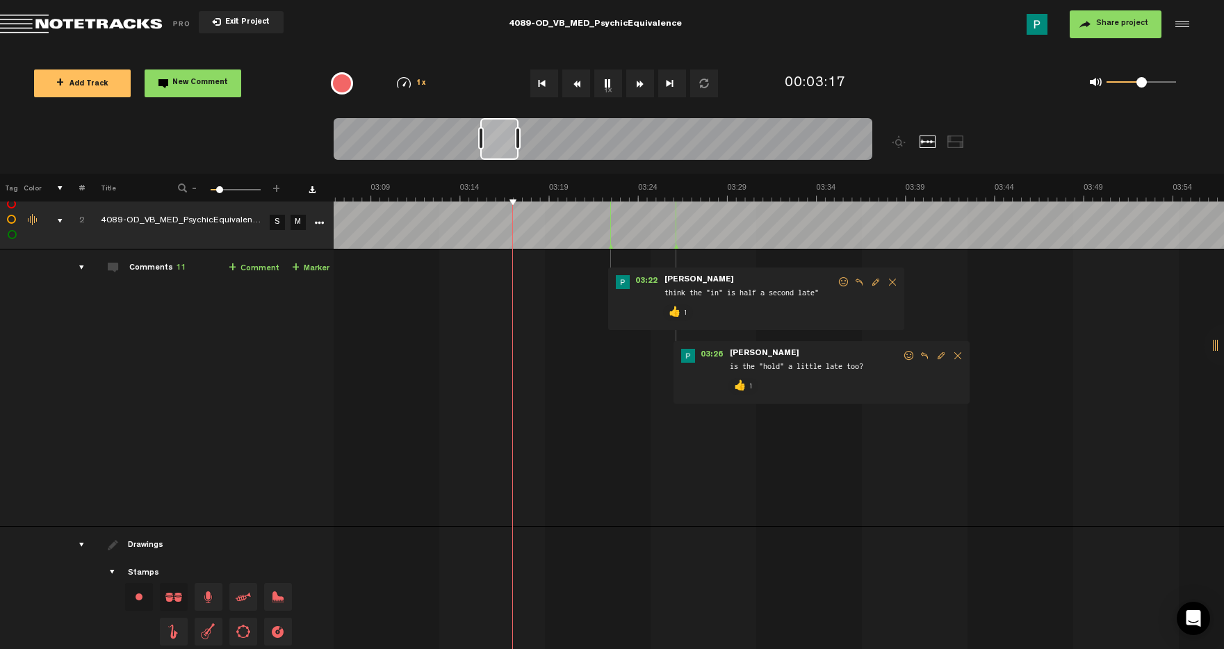
scroll to position [810, 0]
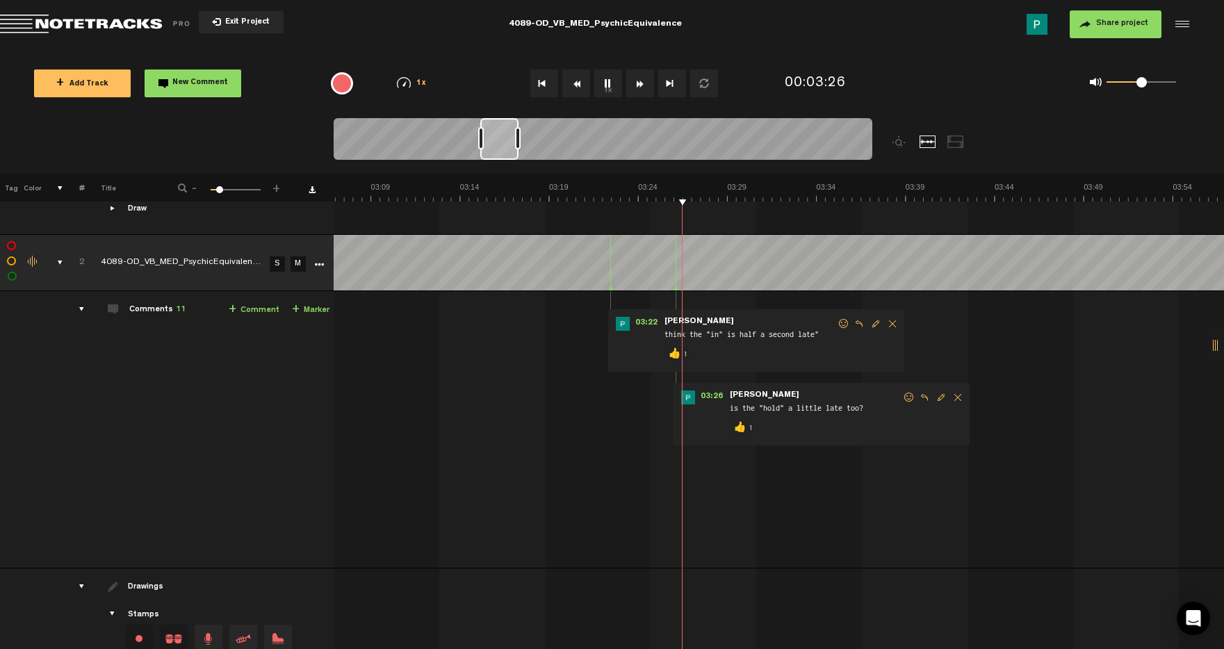
click at [605, 81] on button "1x" at bounding box center [608, 83] width 28 height 28
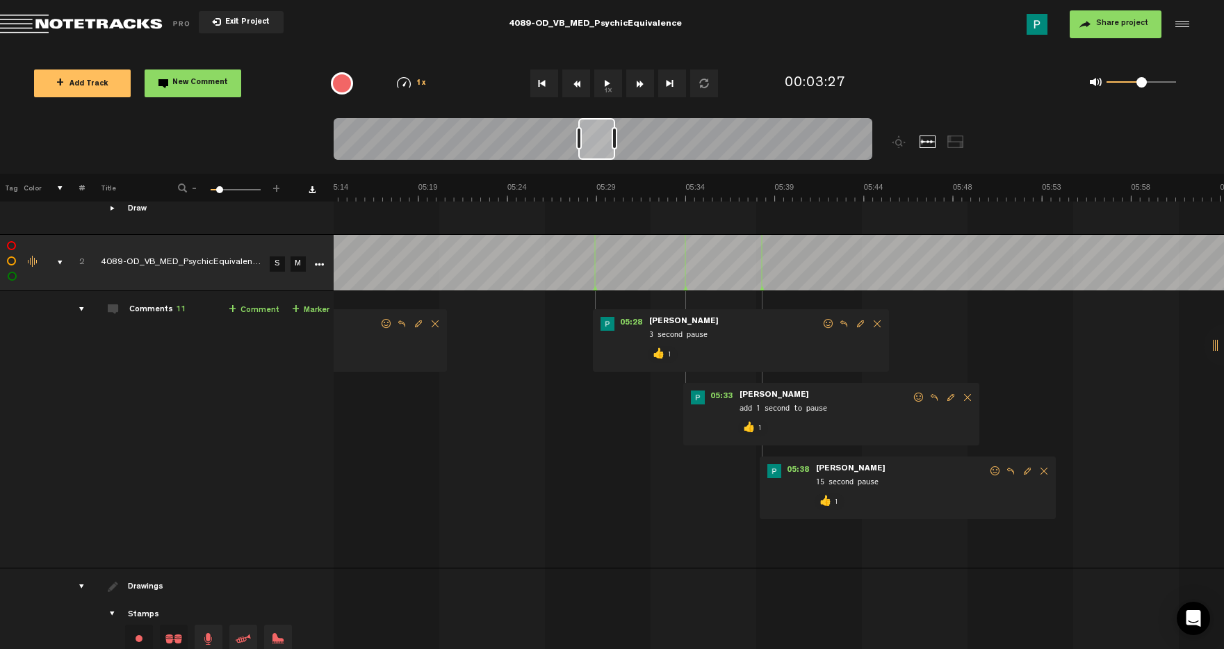
scroll to position [0, 5616]
drag, startPoint x: 504, startPoint y: 142, endPoint x: 602, endPoint y: 140, distance: 98.0
click at [602, 140] on div at bounding box center [596, 139] width 37 height 42
click at [609, 85] on button "1x" at bounding box center [608, 83] width 28 height 28
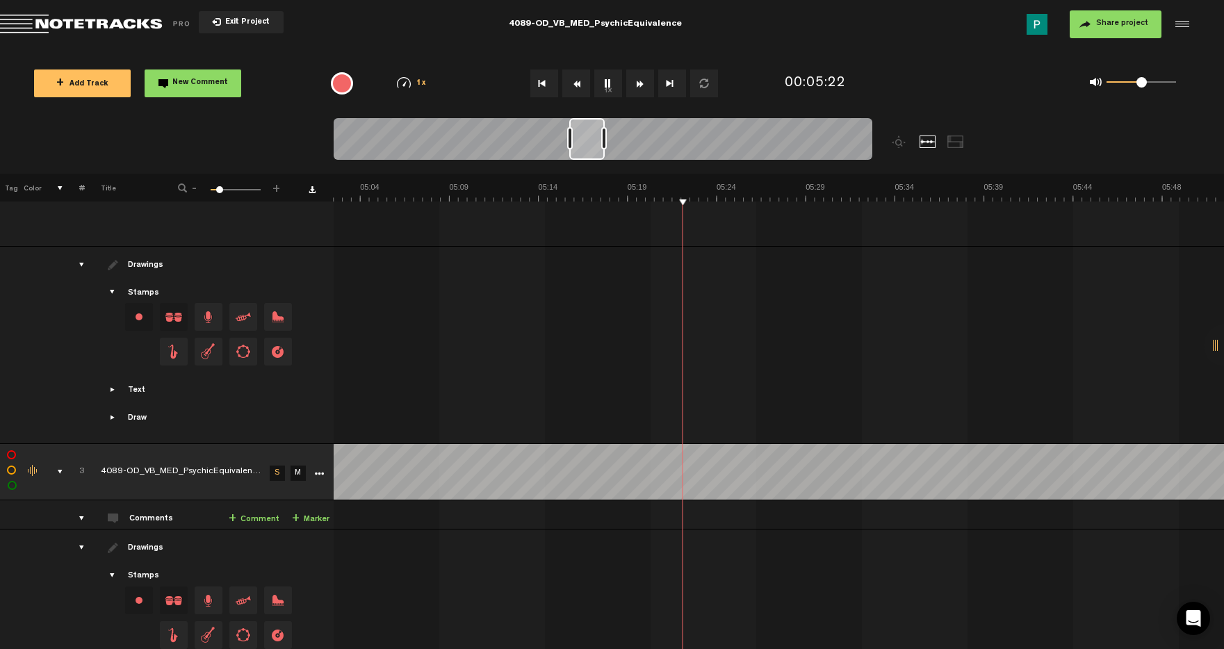
scroll to position [0, 5342]
drag, startPoint x: 598, startPoint y: 144, endPoint x: 586, endPoint y: 144, distance: 11.8
click at [586, 144] on div at bounding box center [583, 139] width 35 height 42
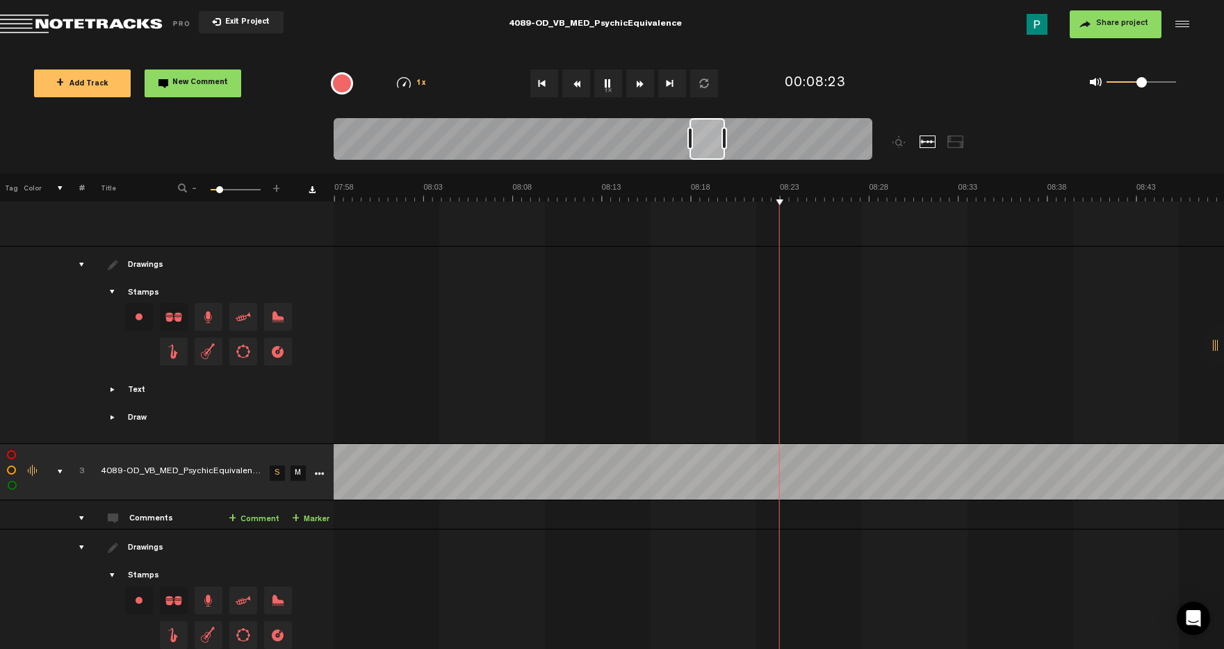
scroll to position [0, 8550]
click at [607, 88] on button "1x" at bounding box center [608, 83] width 28 height 28
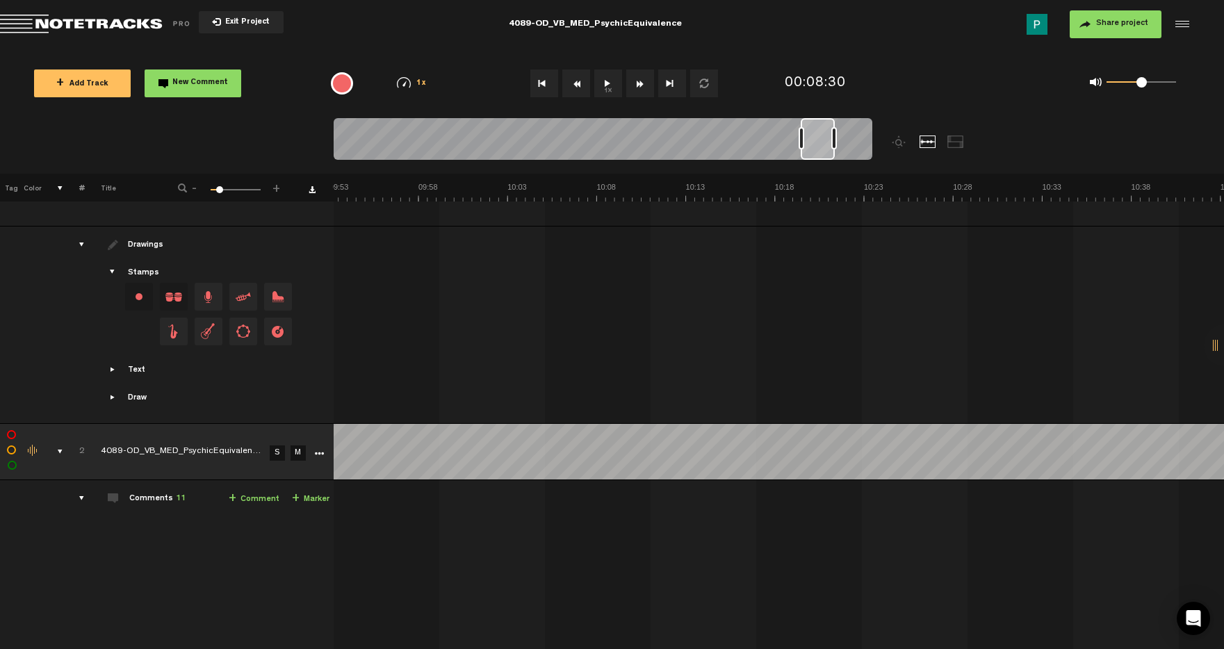
scroll to position [0, 11651]
drag, startPoint x: 717, startPoint y: 143, endPoint x: 801, endPoint y: 158, distance: 84.8
click at [801, 158] on div at bounding box center [804, 139] width 34 height 42
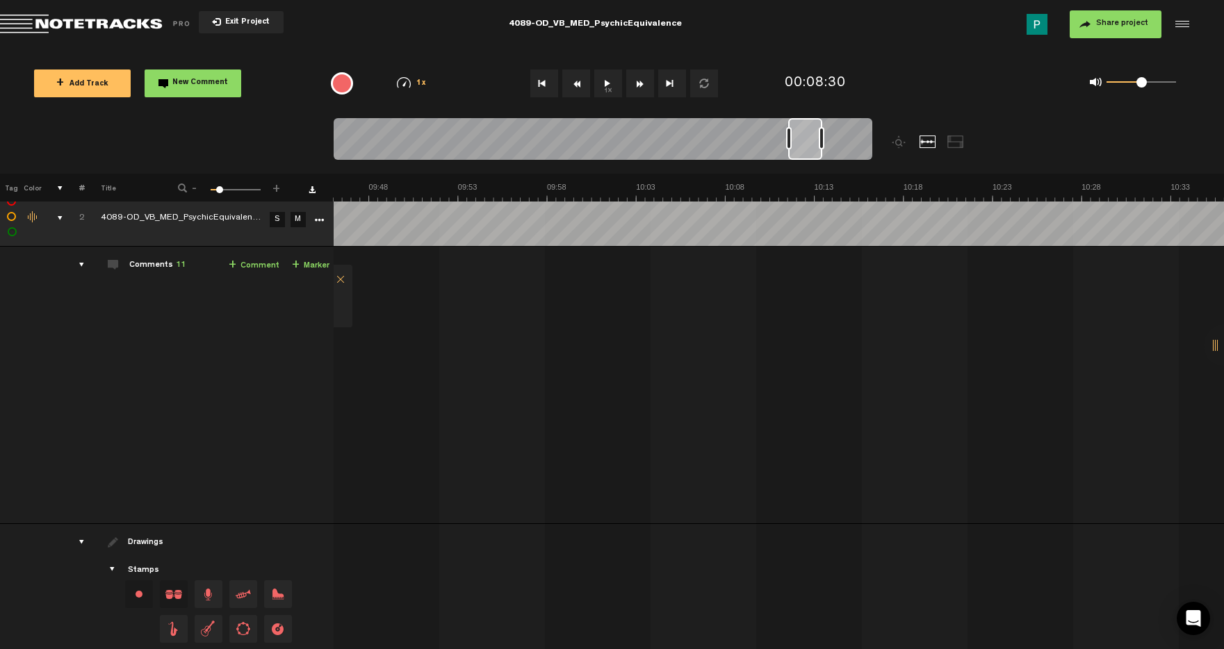
scroll to position [1115, 0]
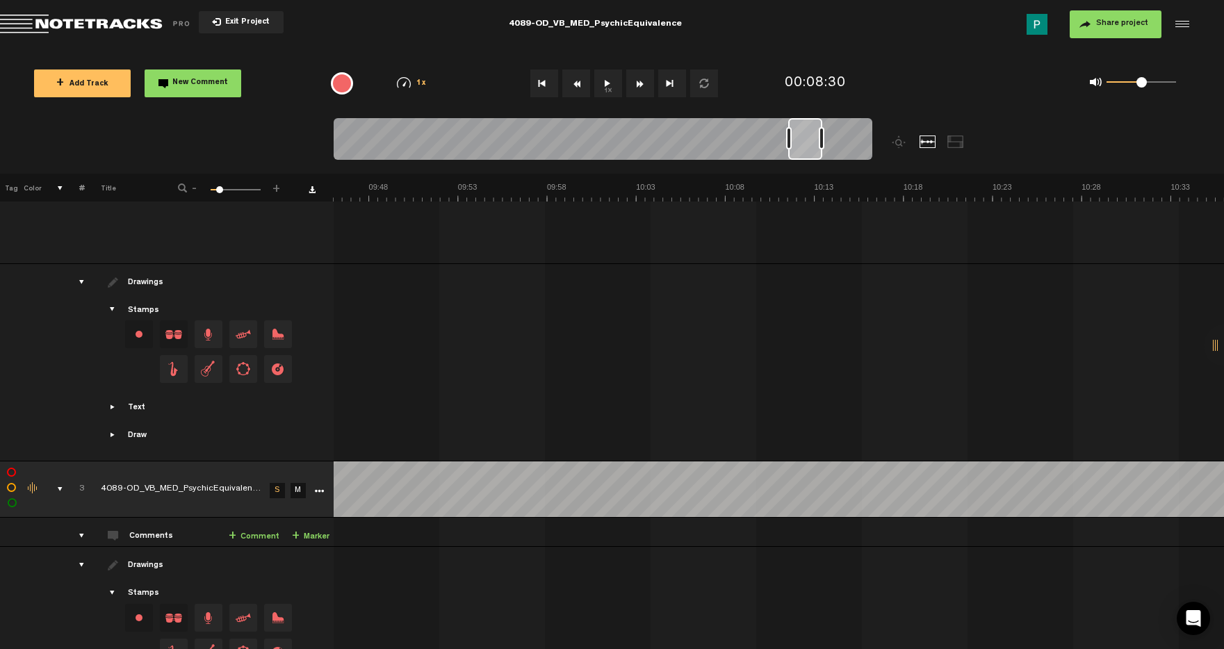
click at [321, 488] on icon "More" at bounding box center [319, 491] width 10 height 10
click at [356, 577] on div "Download original" at bounding box center [371, 590] width 121 height 26
click at [352, 587] on span "Download original" at bounding box center [366, 591] width 74 height 12
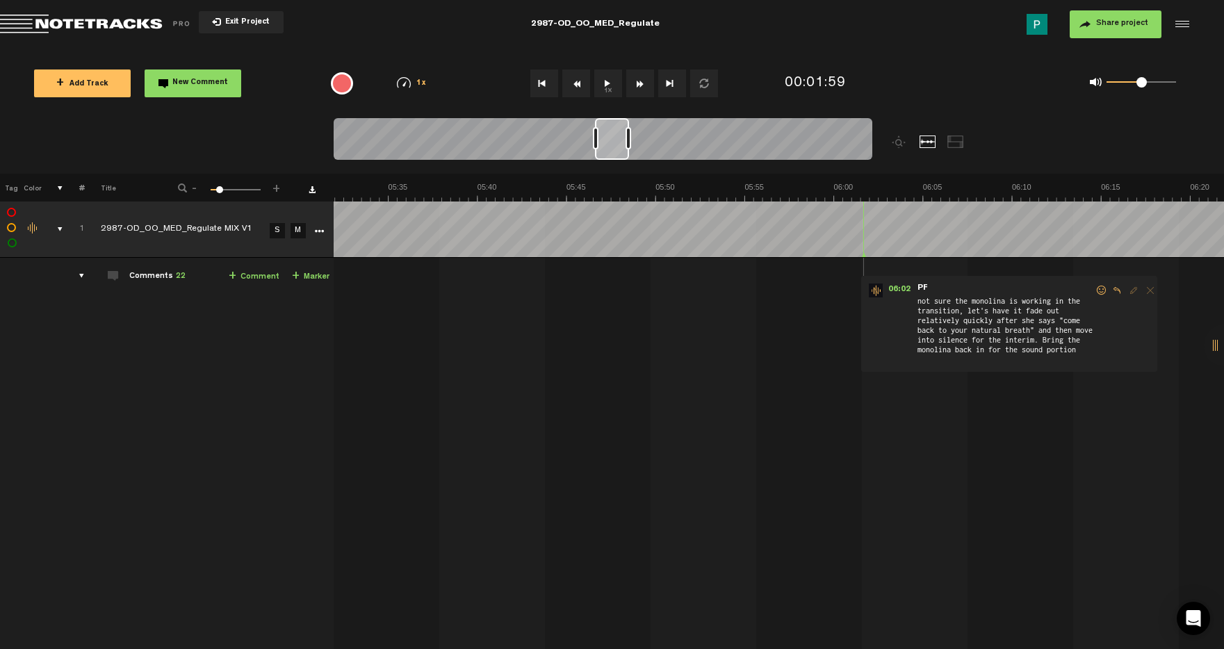
scroll to position [0, 6002]
